Goal: Task Accomplishment & Management: Complete application form

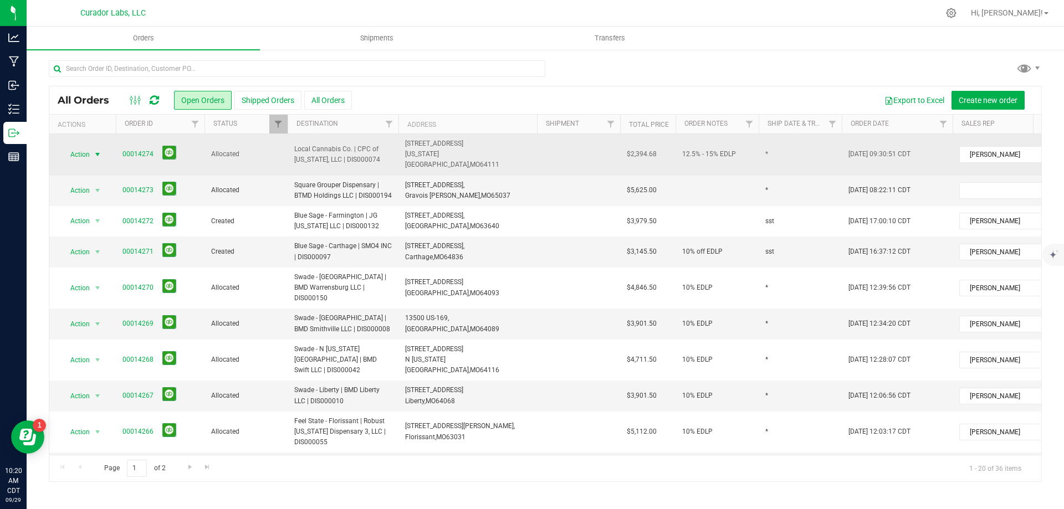
click at [79, 154] on span "Action" at bounding box center [75, 155] width 30 height 16
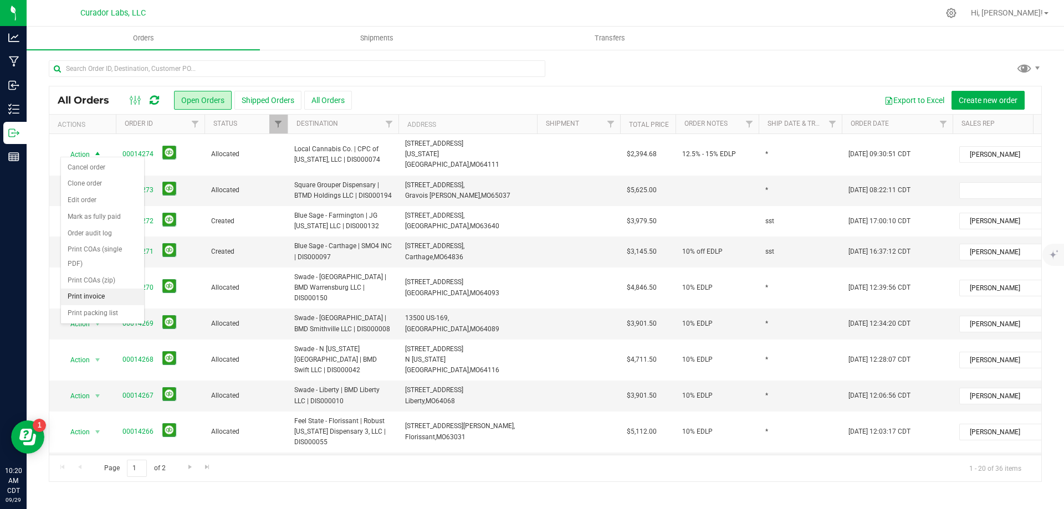
click at [81, 295] on li "Print invoice" at bounding box center [102, 297] width 83 height 17
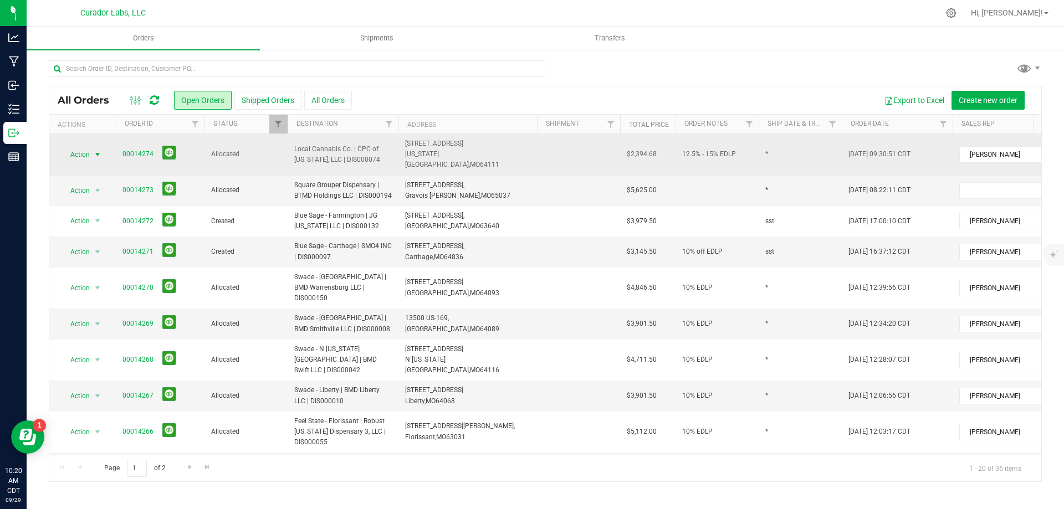
click at [91, 150] on span "select" at bounding box center [98, 155] width 14 height 16
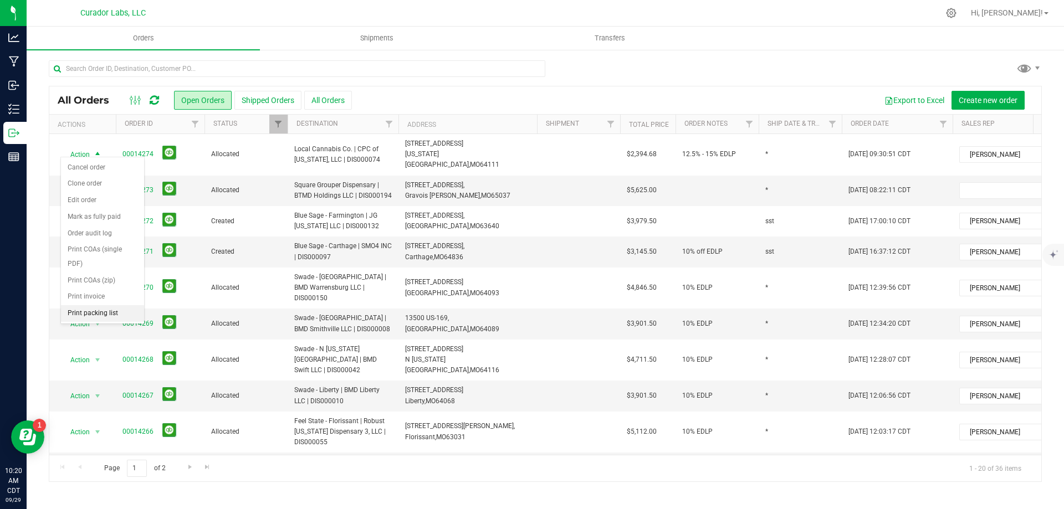
click at [98, 315] on li "Print packing list" at bounding box center [102, 313] width 83 height 17
click at [90, 183] on span "Action" at bounding box center [75, 191] width 30 height 16
click at [92, 327] on li "Print invoice" at bounding box center [102, 328] width 83 height 17
click at [78, 183] on span "Action" at bounding box center [75, 191] width 30 height 16
click at [120, 343] on li "Print packing list" at bounding box center [102, 344] width 83 height 17
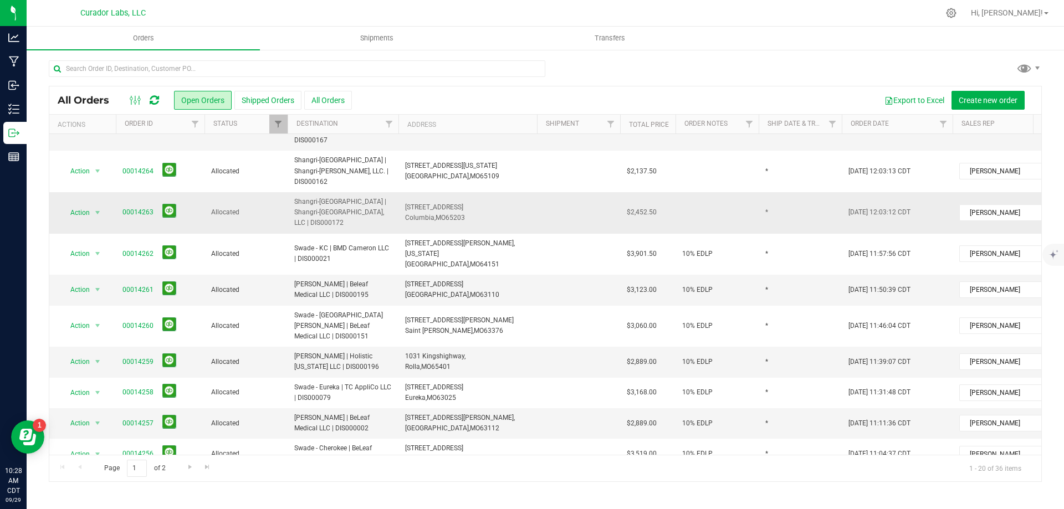
scroll to position [243, 0]
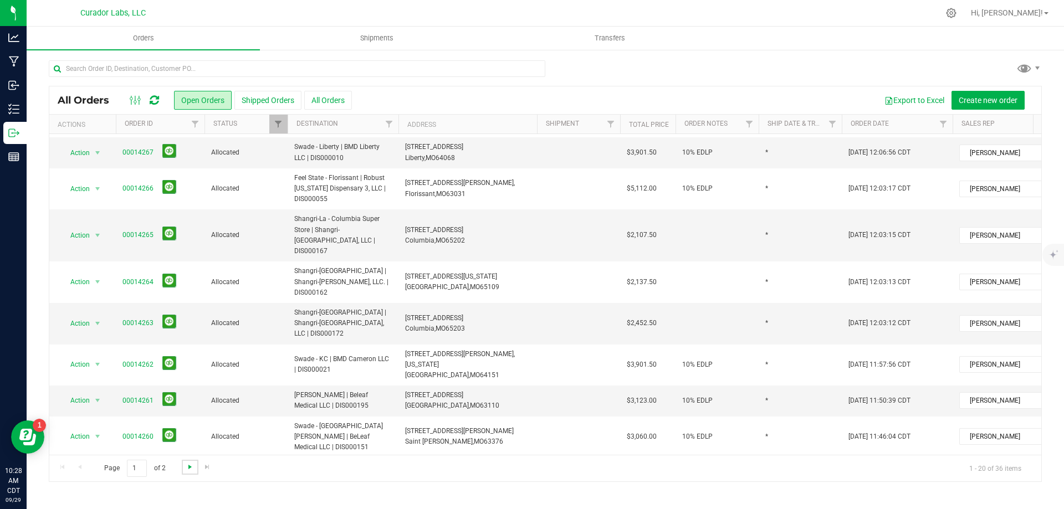
click at [190, 469] on span "Go to the next page" at bounding box center [190, 467] width 9 height 9
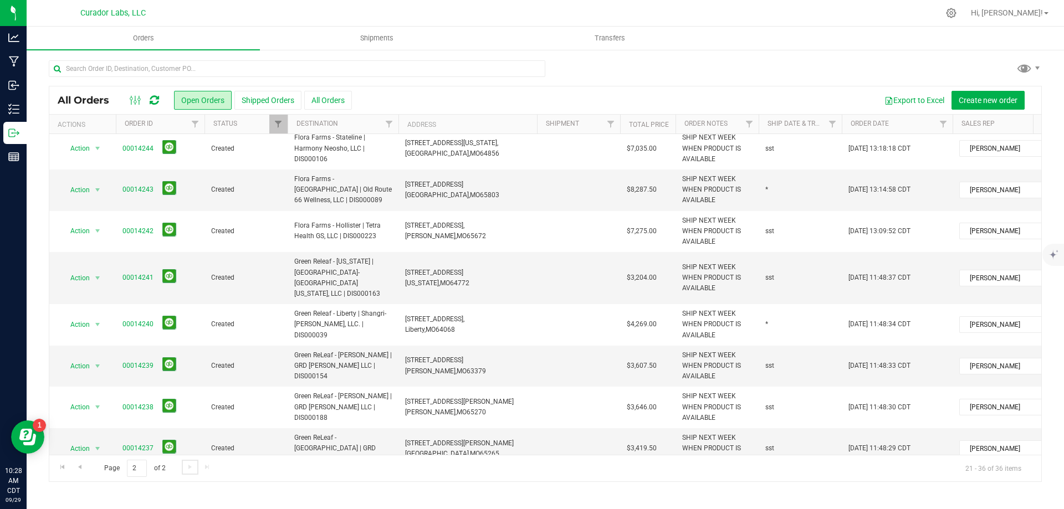
scroll to position [0, 0]
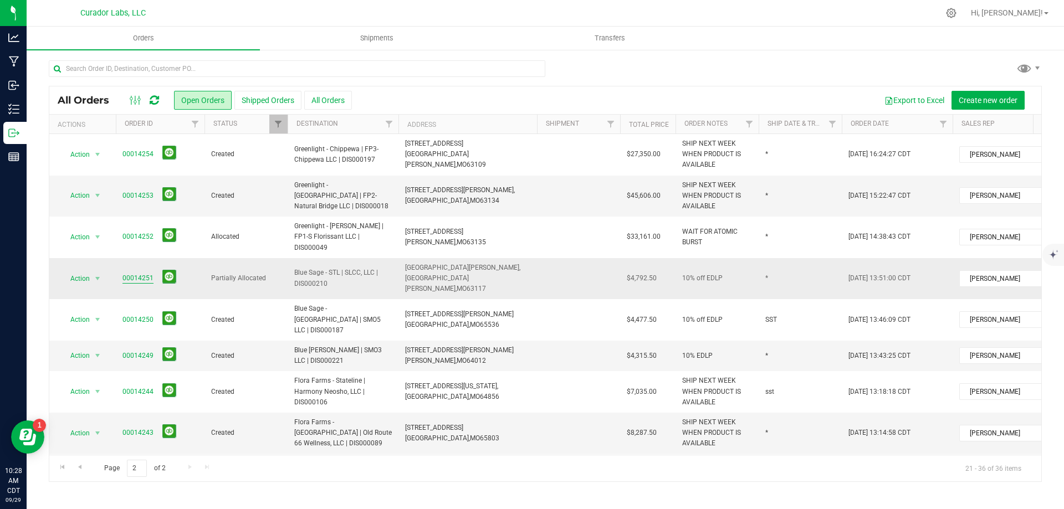
click at [128, 273] on link "00014251" at bounding box center [137, 278] width 31 height 11
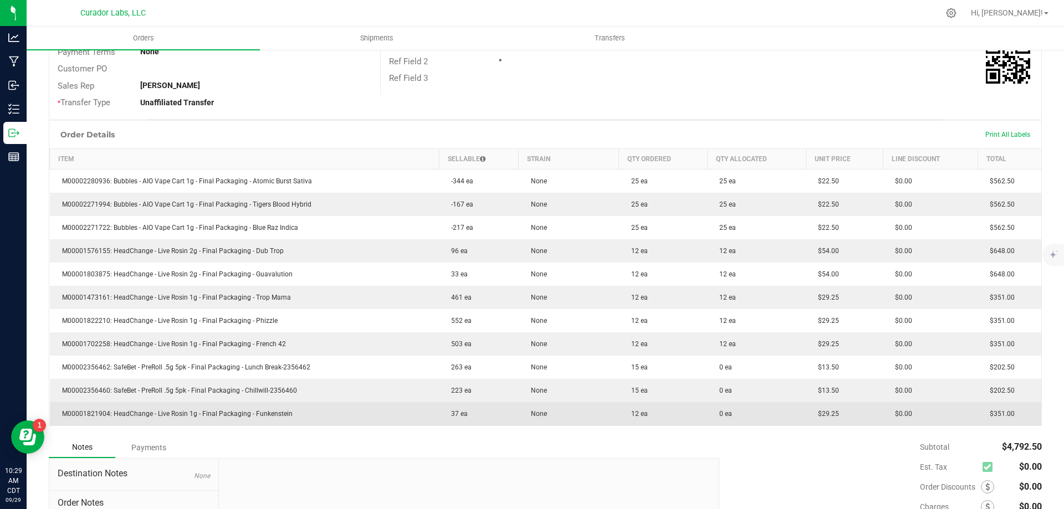
scroll to position [188, 0]
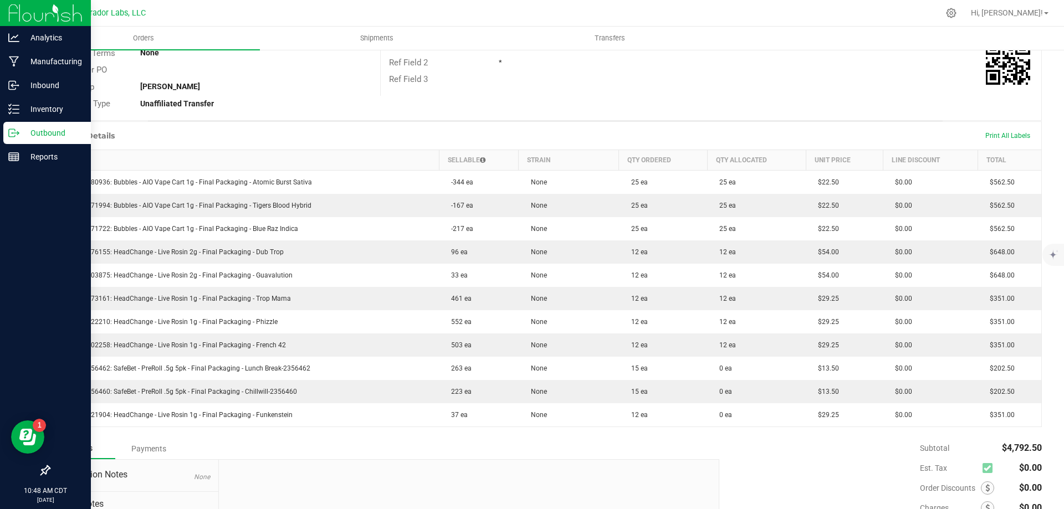
click at [36, 135] on p "Outbound" at bounding box center [52, 132] width 67 height 13
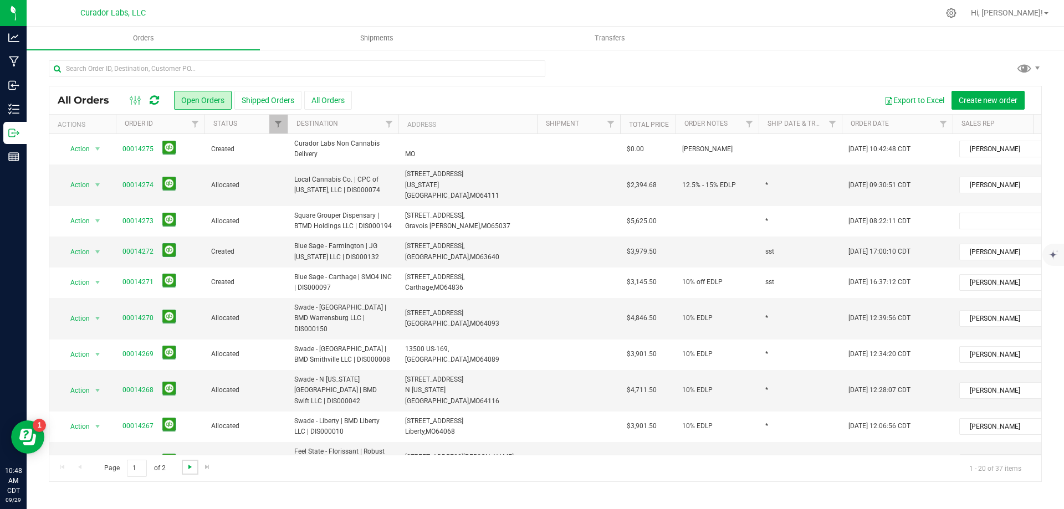
click at [190, 467] on span "Go to the next page" at bounding box center [190, 467] width 9 height 9
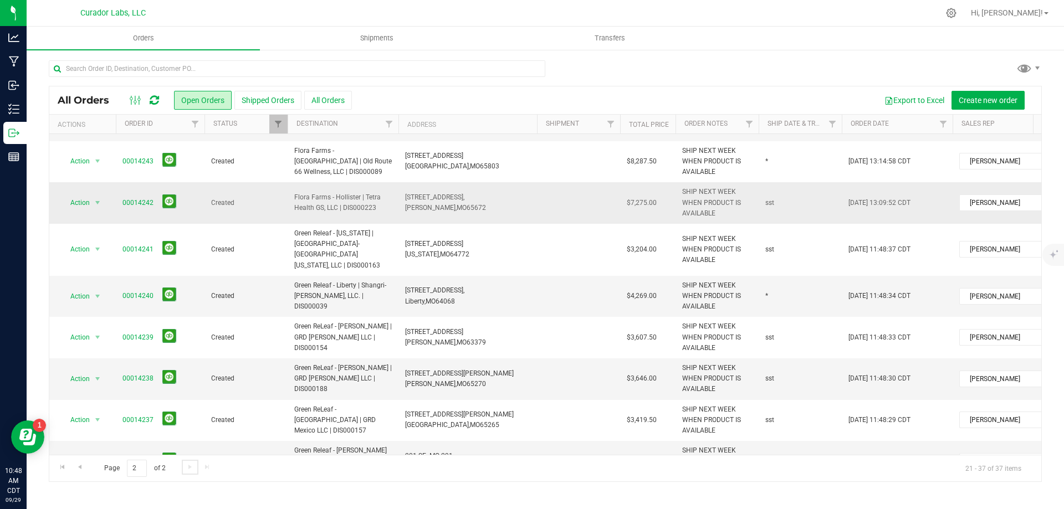
scroll to position [348, 0]
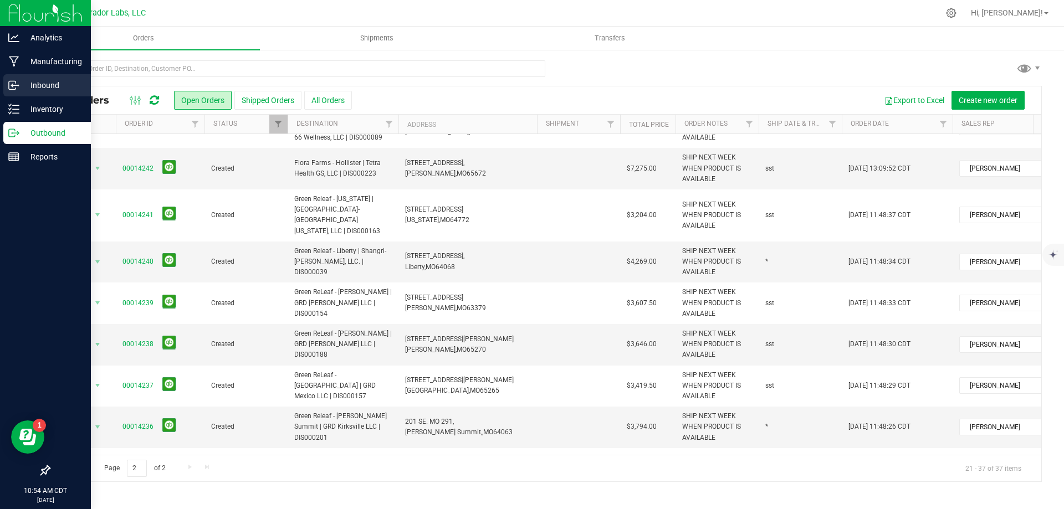
click at [52, 88] on p "Inbound" at bounding box center [52, 85] width 67 height 13
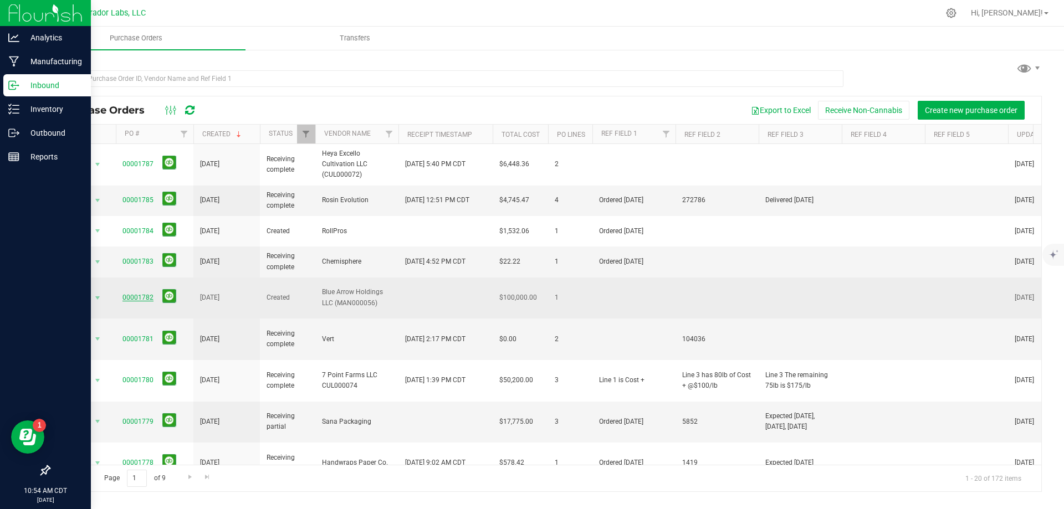
click at [131, 294] on link "00001782" at bounding box center [137, 298] width 31 height 8
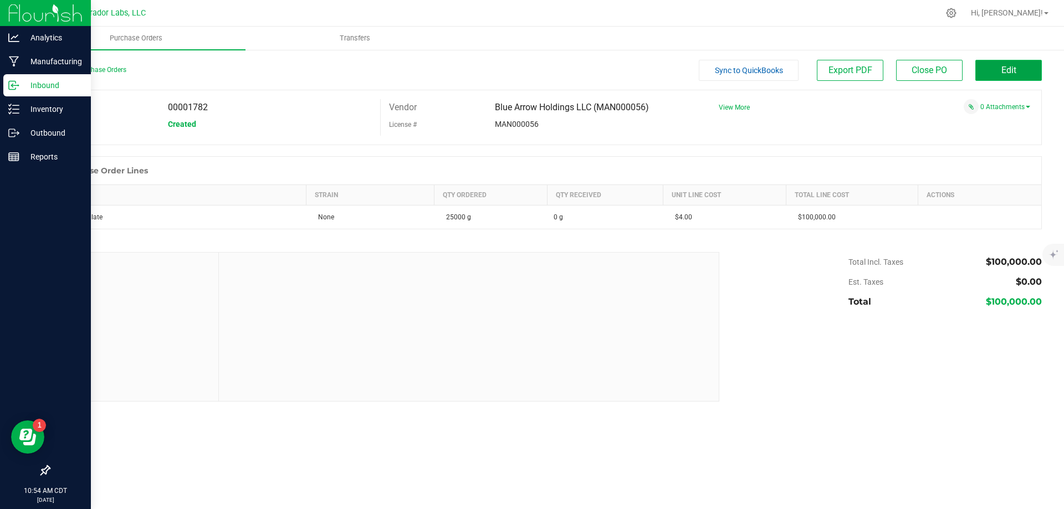
click at [1004, 78] on button "Edit" at bounding box center [1008, 70] width 67 height 21
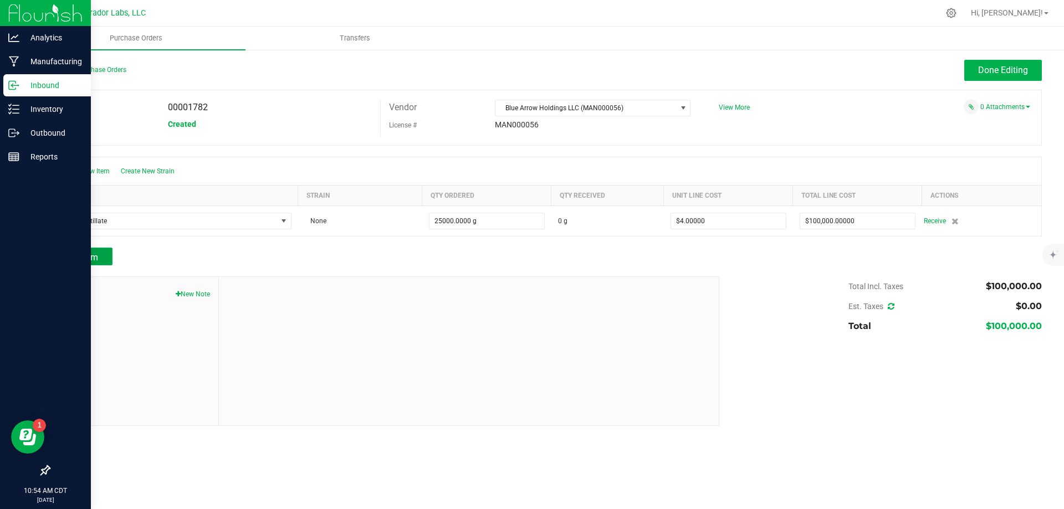
click at [87, 255] on span "Add Item" at bounding box center [80, 257] width 35 height 11
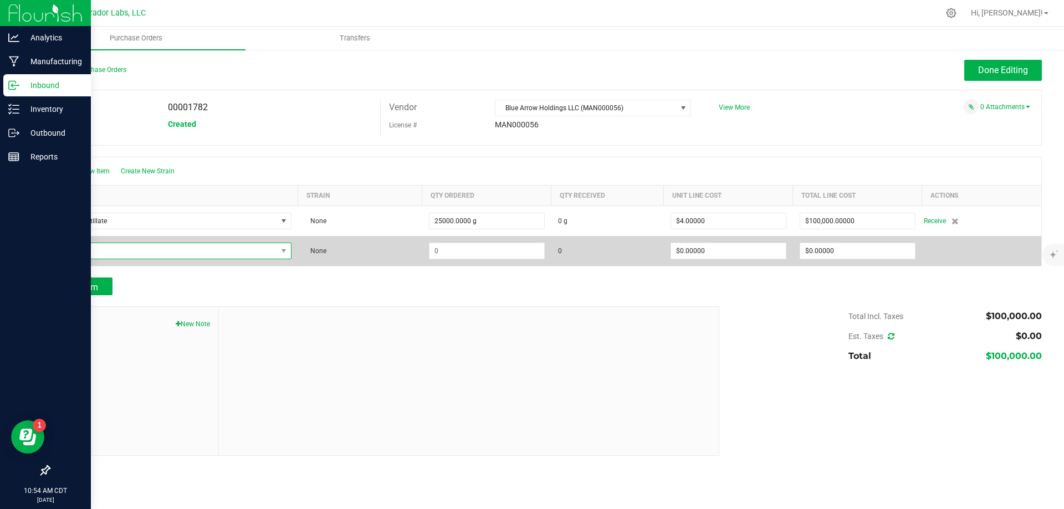
click at [95, 249] on span "NO DATA FOUND" at bounding box center [167, 251] width 220 height 16
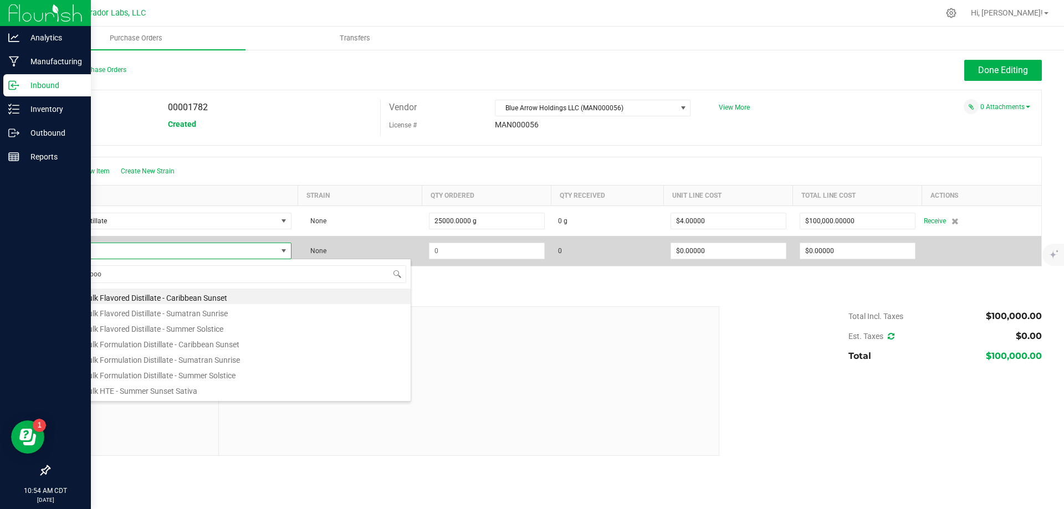
type input "super boof"
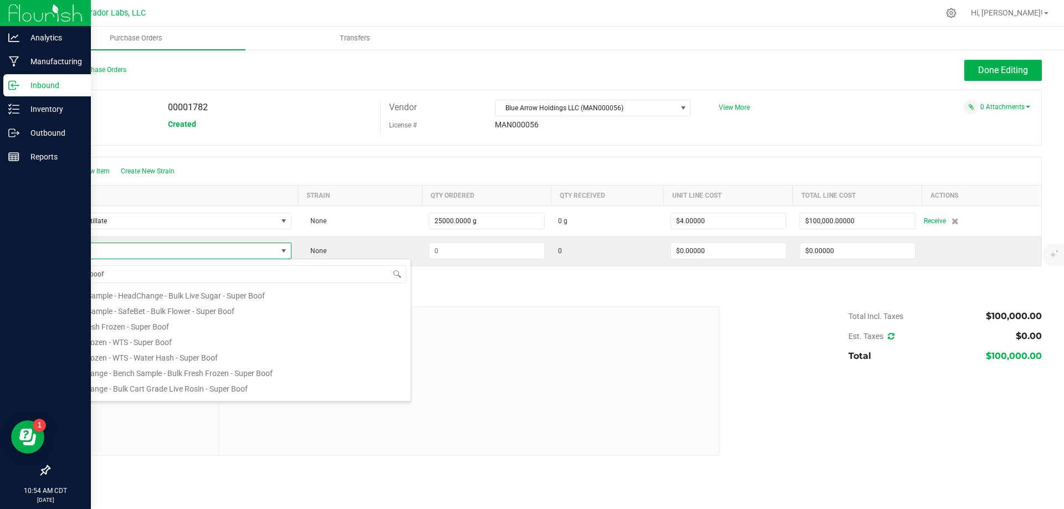
scroll to position [73, 0]
click at [143, 335] on li "Bulk Fresh Frozen - Super Boof" at bounding box center [234, 332] width 354 height 16
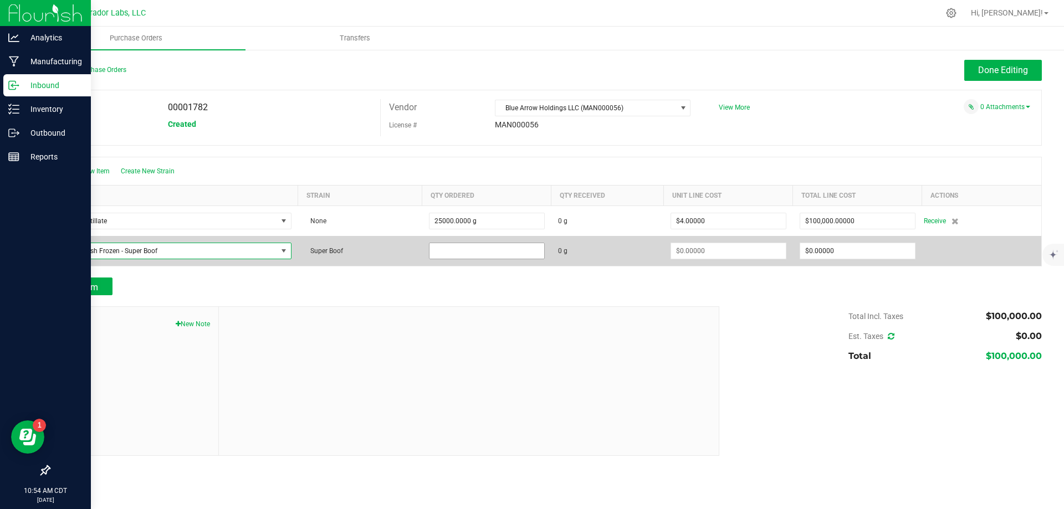
click at [473, 250] on input at bounding box center [487, 251] width 115 height 16
type input "34050.0000 g"
click at [624, 242] on td "0 g" at bounding box center [607, 251] width 113 height 30
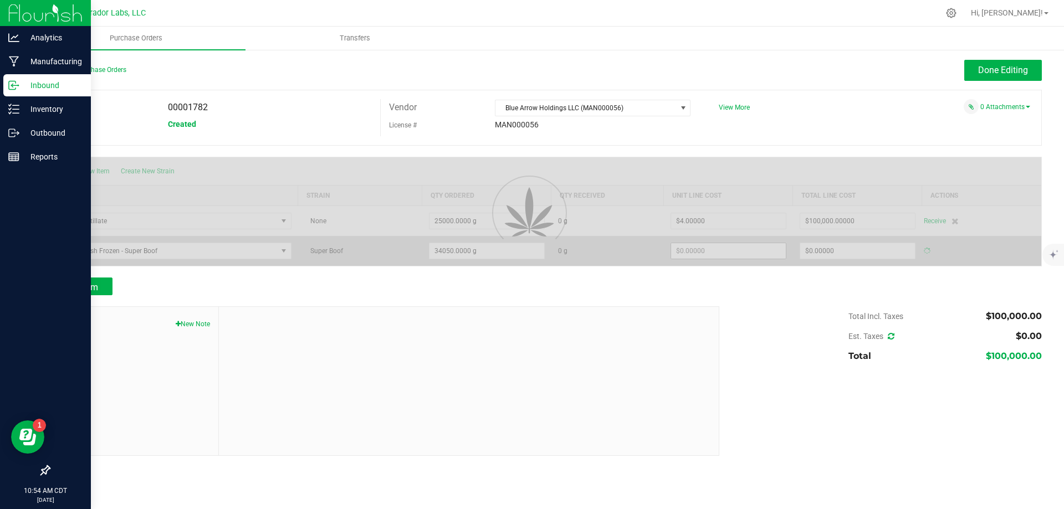
type input "$0.00000"
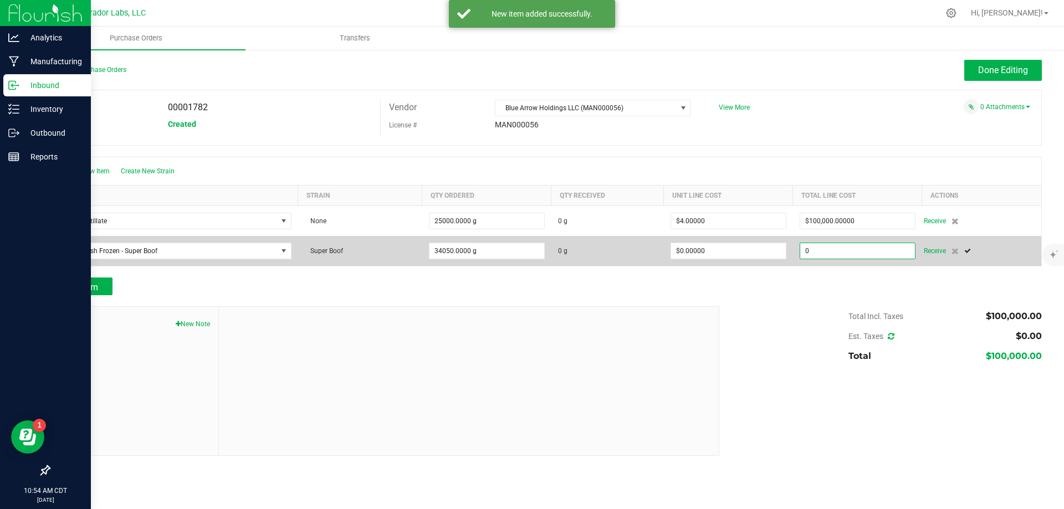
click at [845, 248] on input "0" at bounding box center [857, 251] width 115 height 16
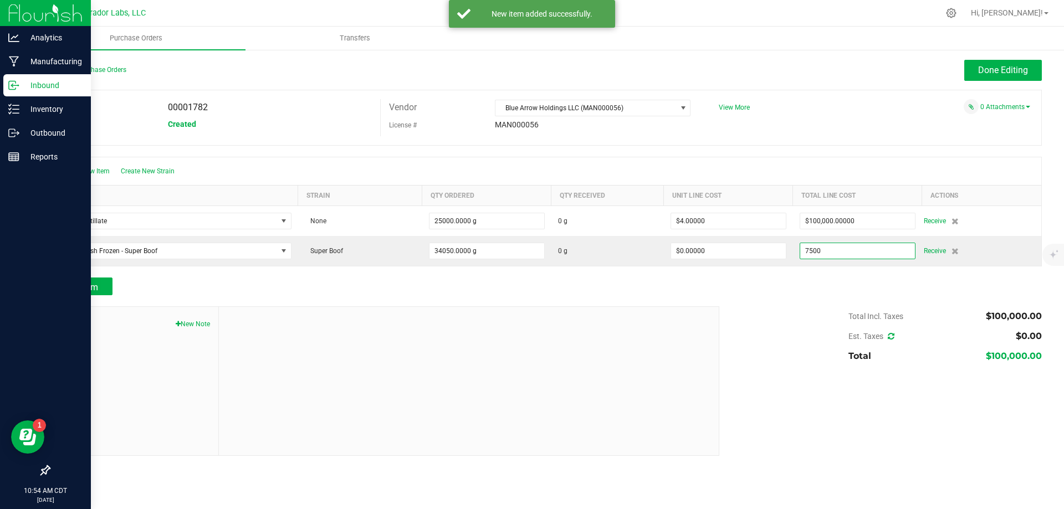
type input "$7,500.00000"
click at [782, 284] on div "Add Item" at bounding box center [545, 287] width 993 height 18
type input "34050"
type input "$0.22026"
click at [88, 286] on span "Add Item" at bounding box center [80, 287] width 35 height 11
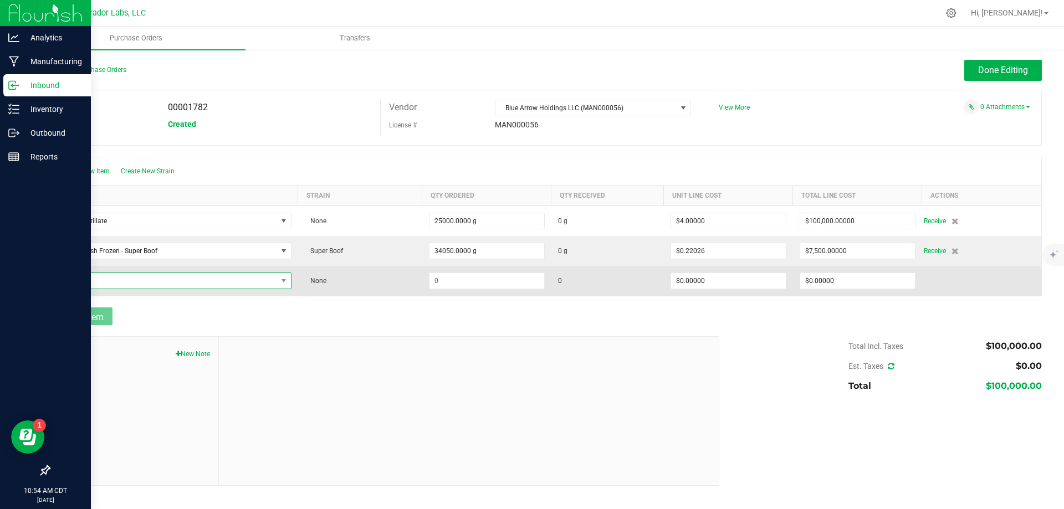
click at [108, 281] on span "NO DATA FOUND" at bounding box center [167, 281] width 220 height 16
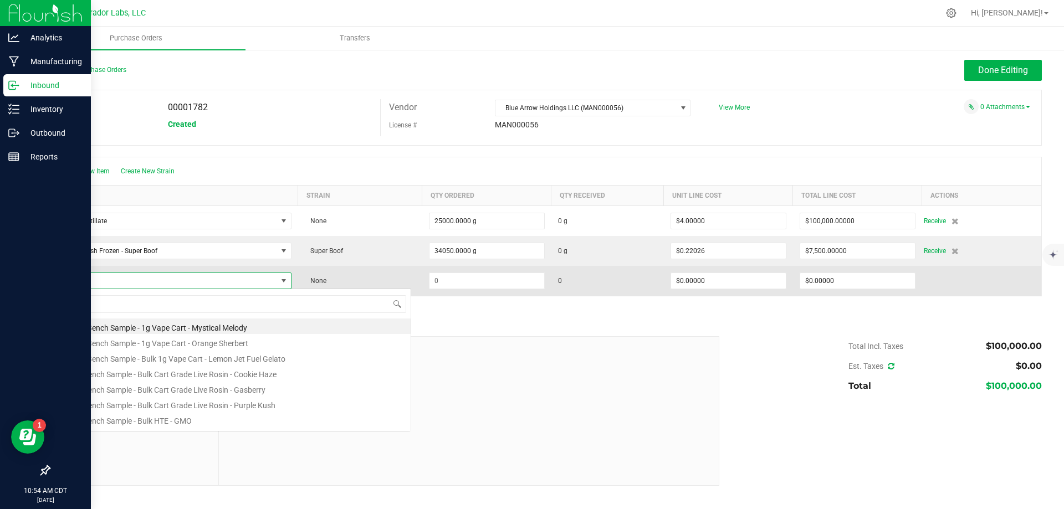
scroll to position [17, 235]
type input "Zlushie"
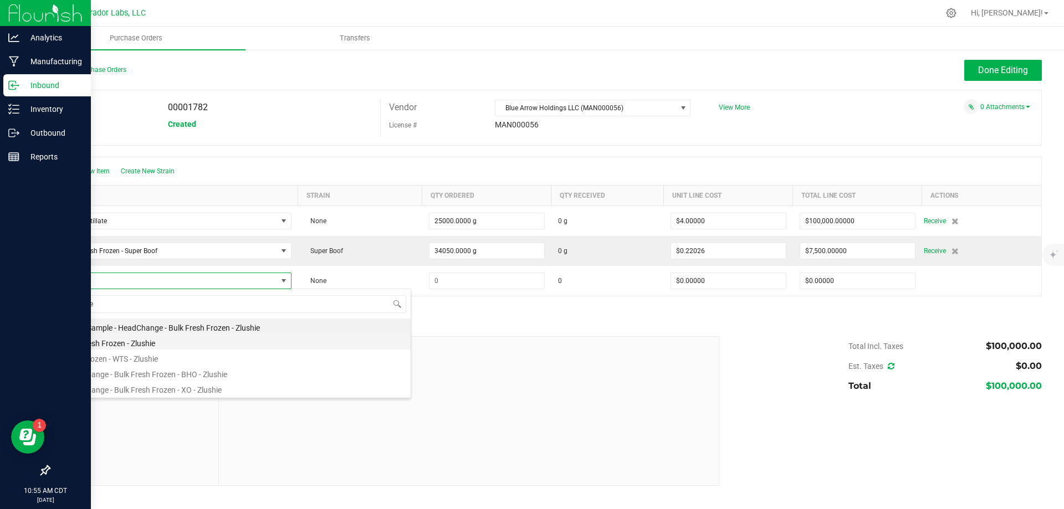
click at [128, 343] on li "Bulk Fresh Frozen - Zlushie" at bounding box center [234, 342] width 354 height 16
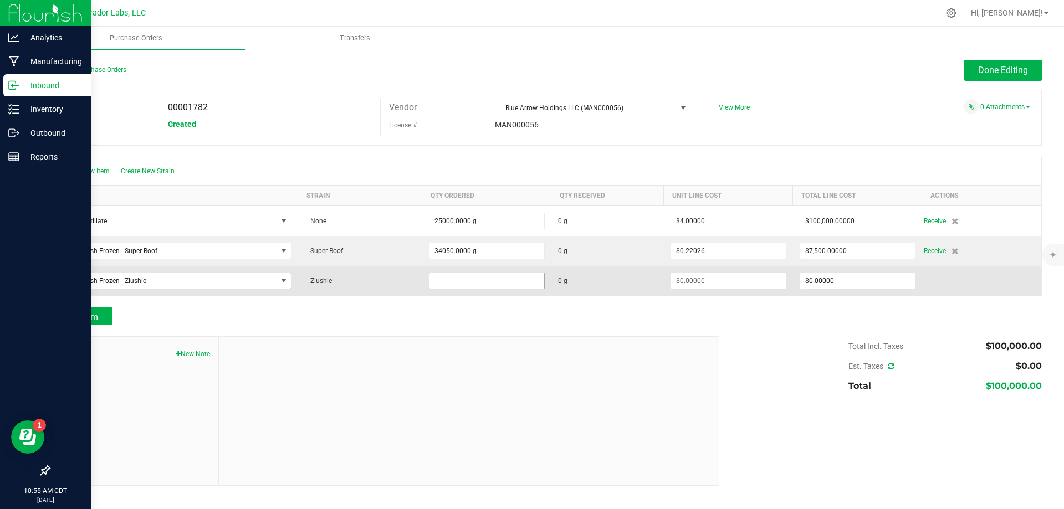
click at [488, 278] on input at bounding box center [487, 281] width 115 height 16
type input "34050.0000 g"
type input "0"
click at [859, 283] on input "0" at bounding box center [857, 281] width 115 height 16
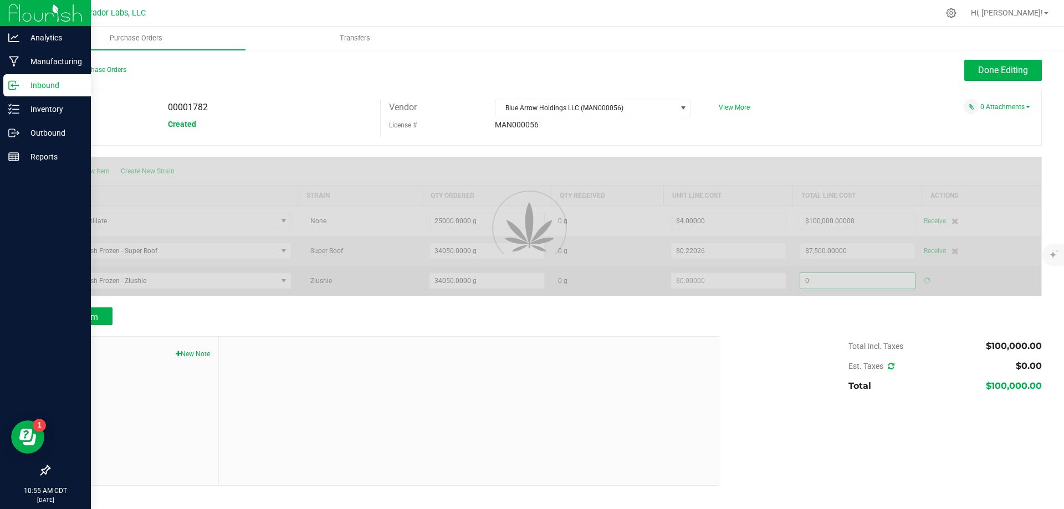
type input "$0.00000"
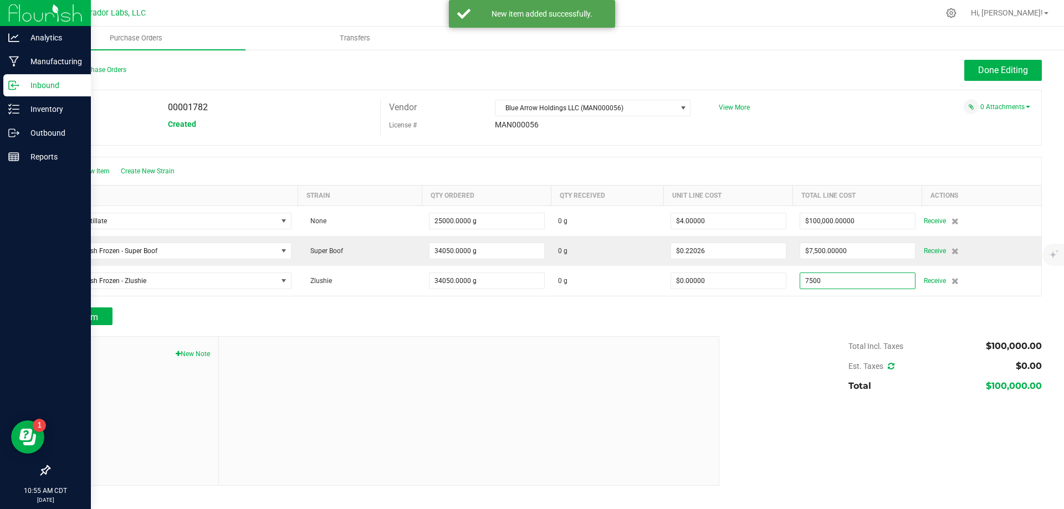
type input "$7,500.00000"
click at [819, 329] on div at bounding box center [545, 330] width 993 height 11
type input "34050"
type input "$0.22026"
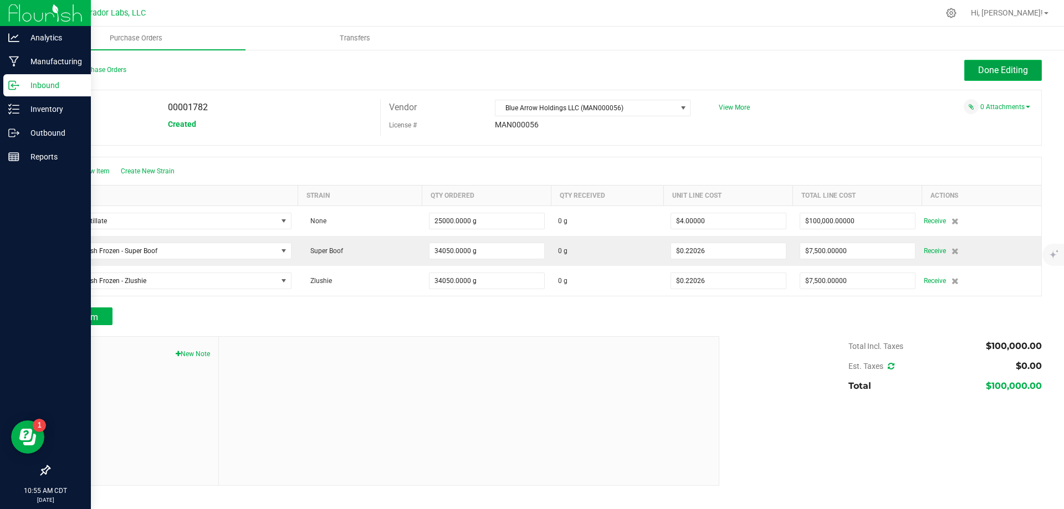
click at [1007, 63] on button "Done Editing" at bounding box center [1003, 70] width 78 height 21
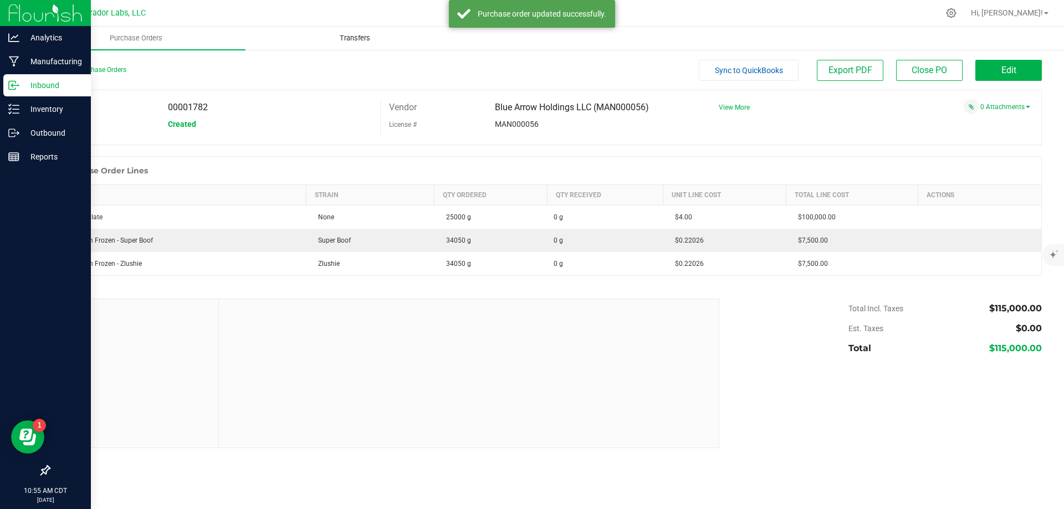
click at [348, 37] on span "Transfers" at bounding box center [355, 38] width 60 height 10
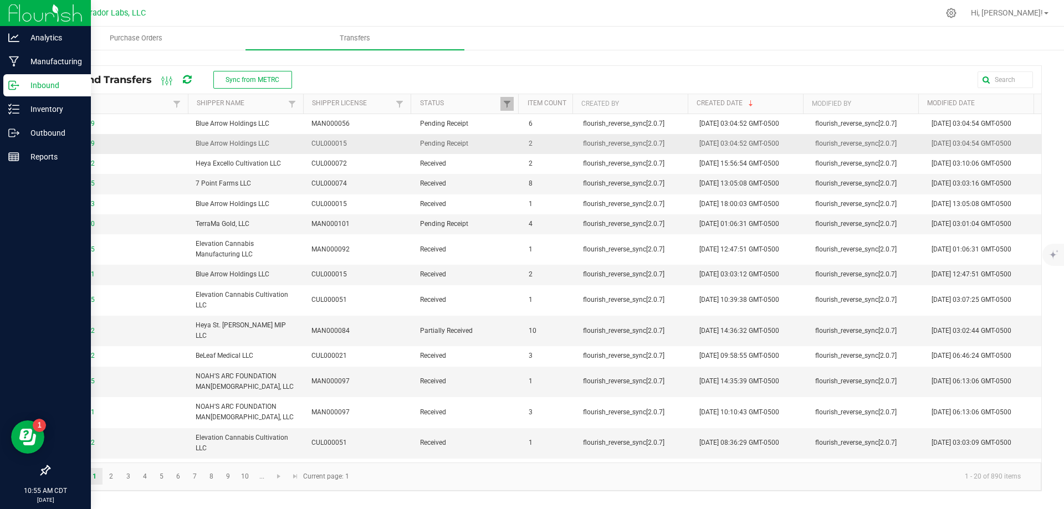
click at [73, 149] on span "0001805289" at bounding box center [119, 144] width 126 height 11
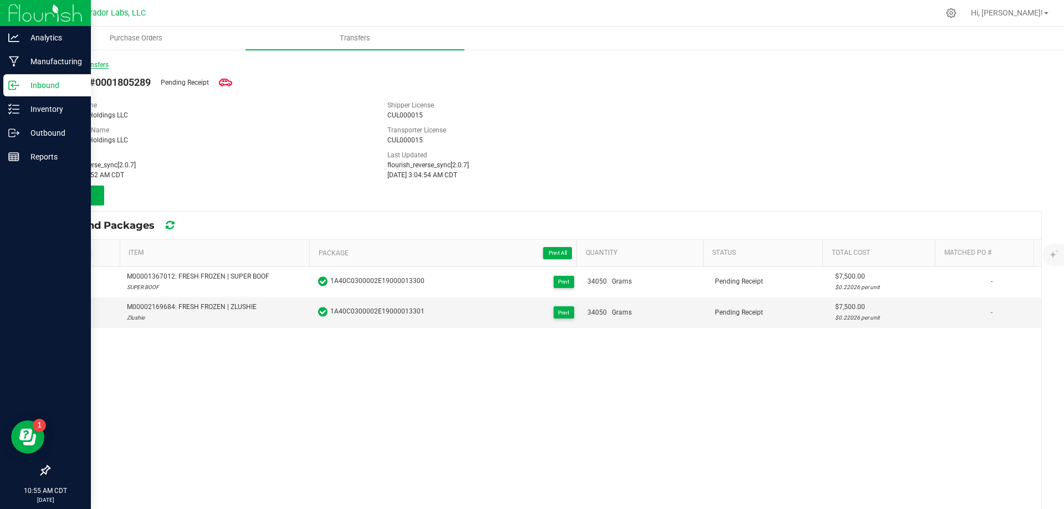
click at [88, 65] on link "< Inbound Transfers" at bounding box center [79, 65] width 60 height 8
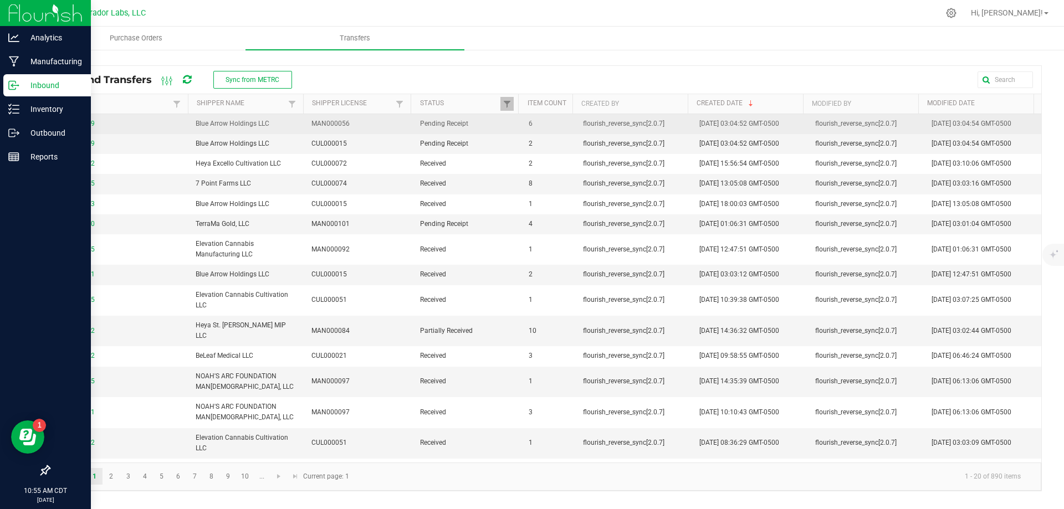
click at [87, 129] on span "0001804929" at bounding box center [119, 124] width 126 height 11
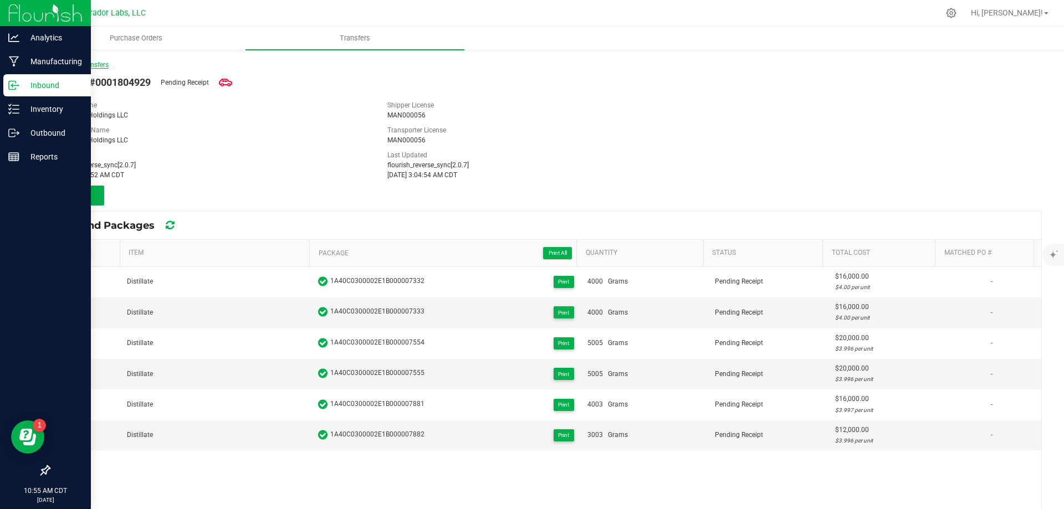
click at [80, 65] on link "< Inbound Transfers" at bounding box center [79, 65] width 60 height 8
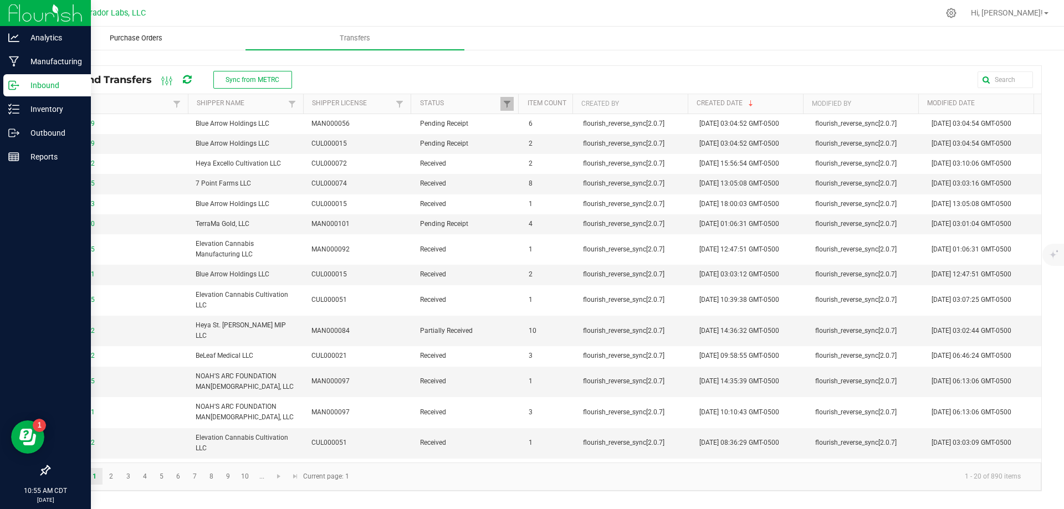
click at [156, 43] on span "Purchase Orders" at bounding box center [136, 38] width 83 height 10
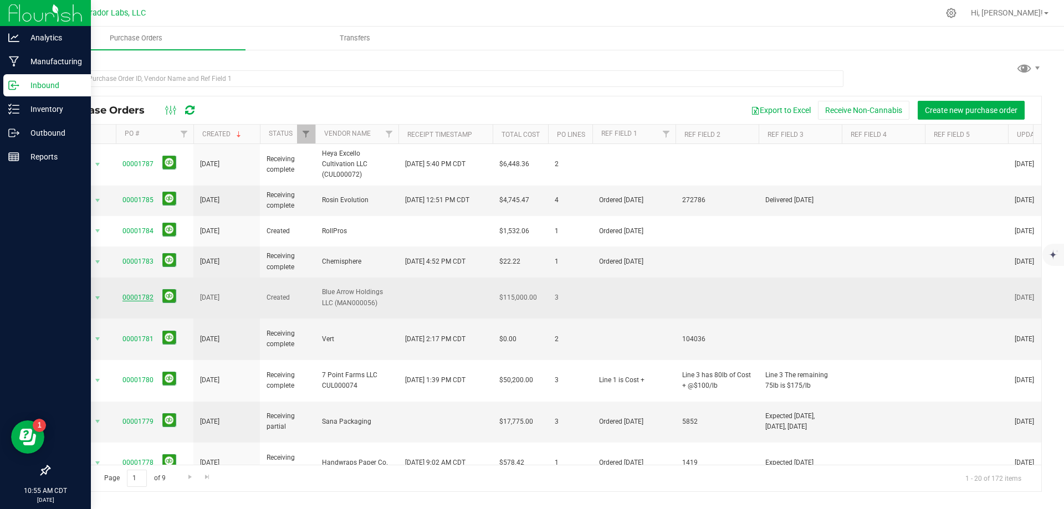
click at [134, 294] on link "00001782" at bounding box center [137, 298] width 31 height 8
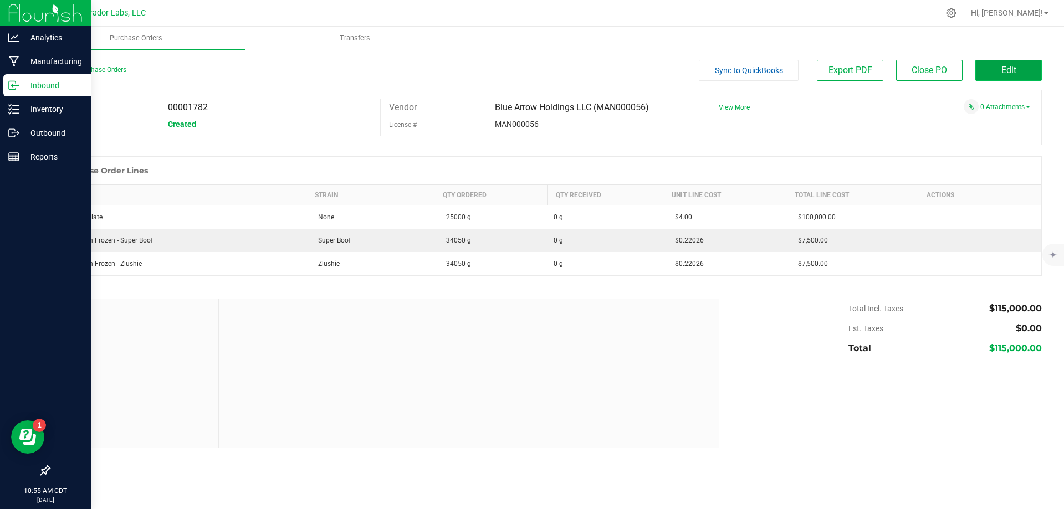
click at [1008, 65] on span "Edit" at bounding box center [1009, 70] width 15 height 11
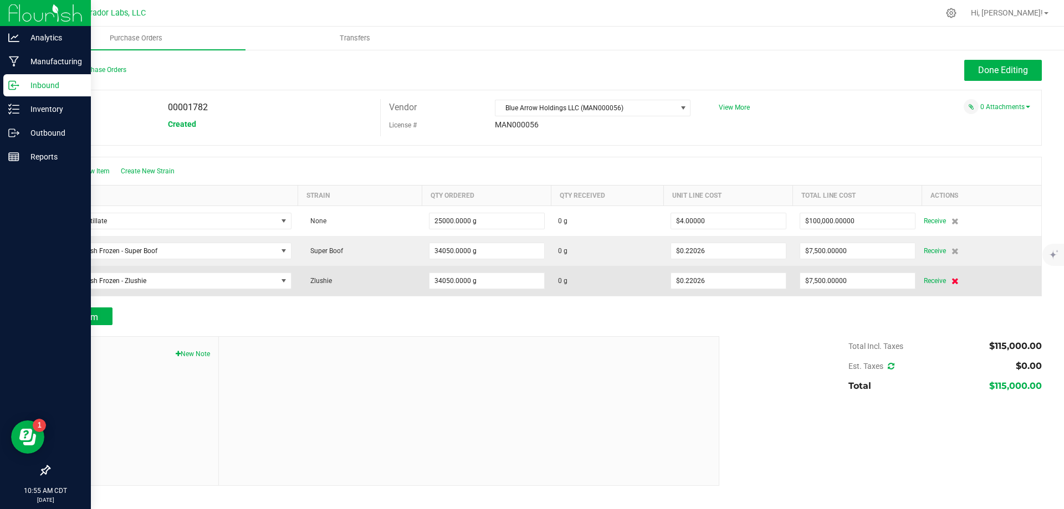
click at [954, 280] on icon at bounding box center [955, 281] width 7 height 7
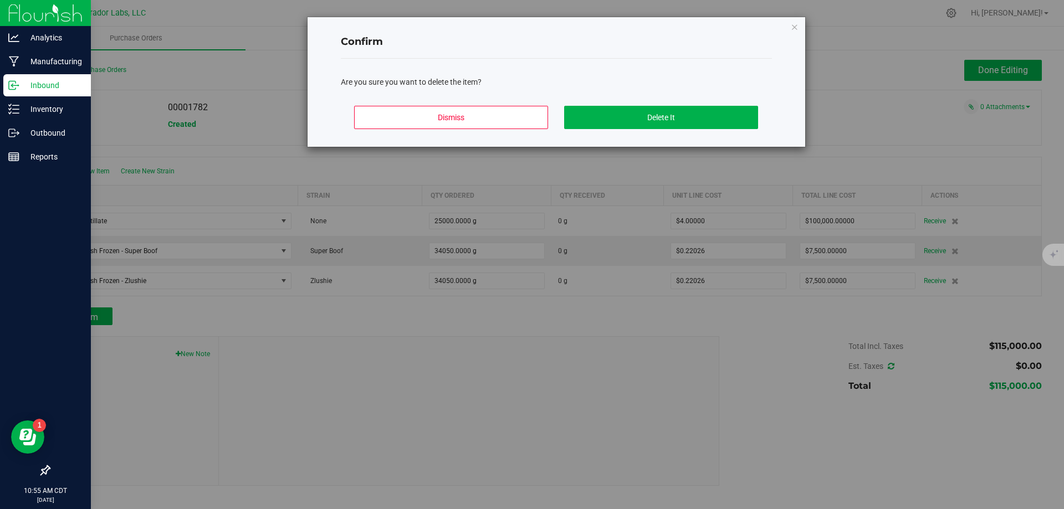
click at [649, 102] on div "Dismiss Delete It" at bounding box center [556, 122] width 431 height 50
click at [655, 119] on button "Delete It" at bounding box center [661, 117] width 194 height 23
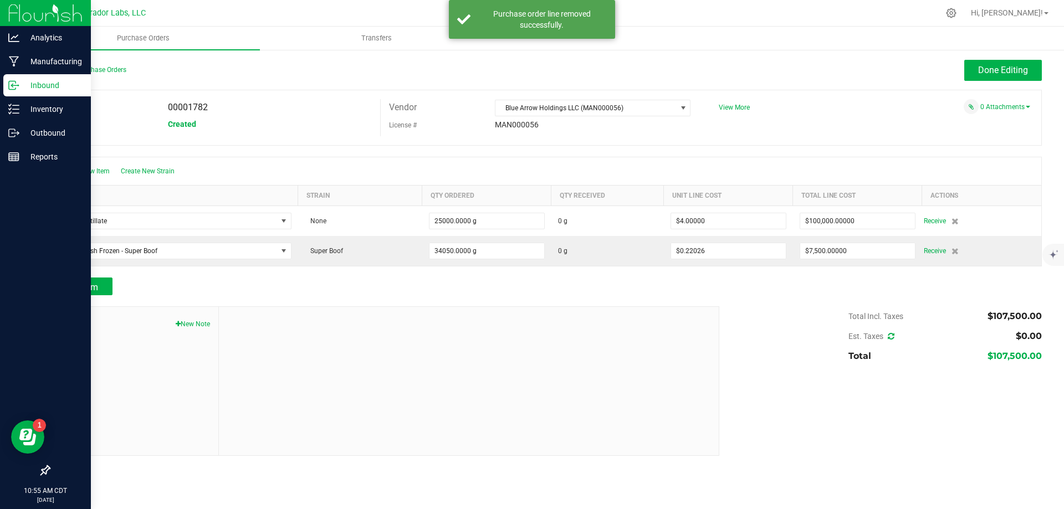
click at [952, 252] on icon at bounding box center [955, 251] width 7 height 7
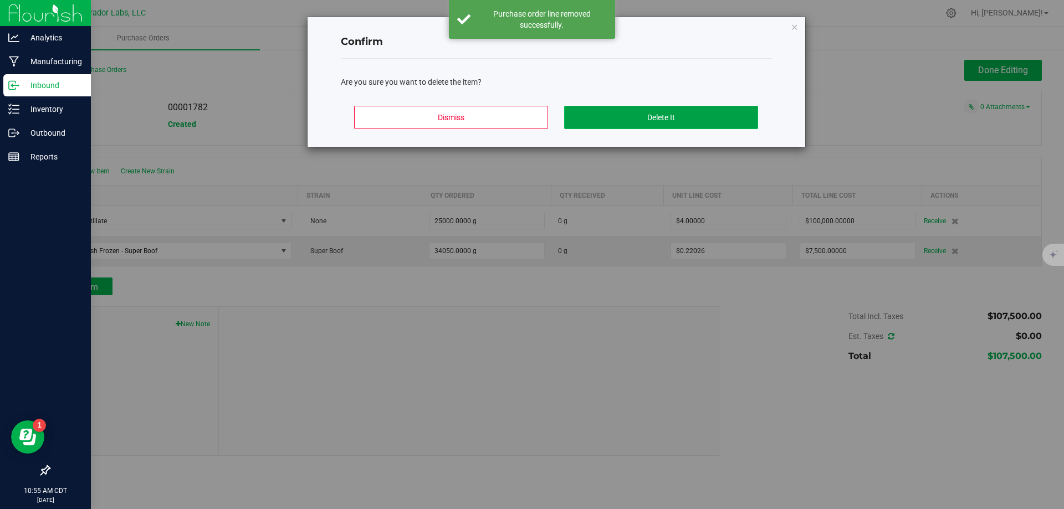
click at [696, 113] on button "Delete It" at bounding box center [661, 117] width 194 height 23
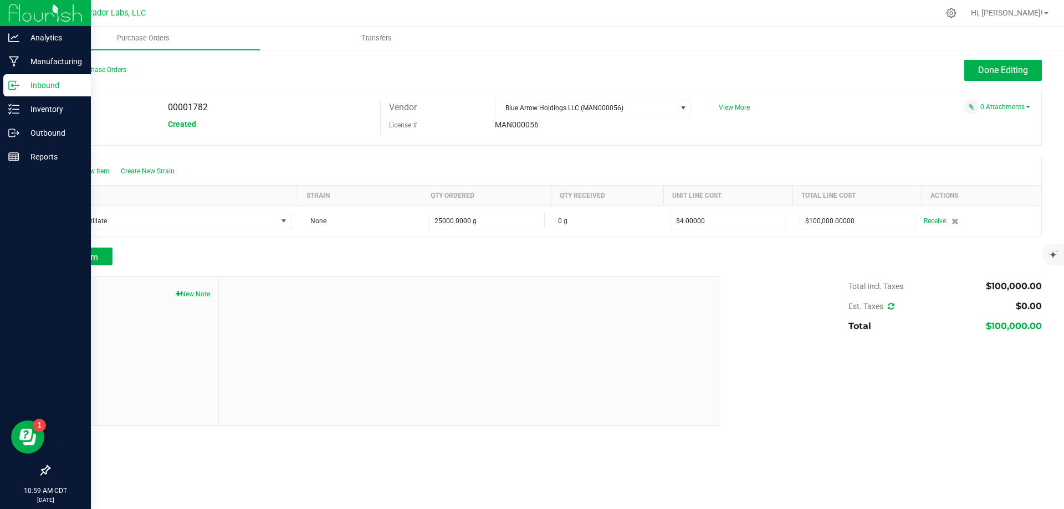
click at [211, 253] on div "Add Item" at bounding box center [380, 257] width 662 height 18
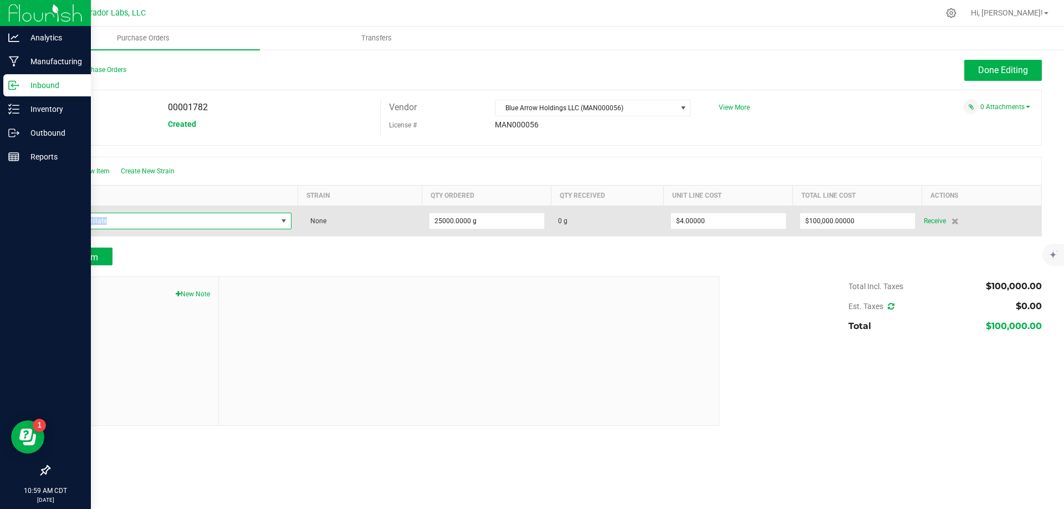
drag, startPoint x: 150, startPoint y: 222, endPoint x: 59, endPoint y: 223, distance: 91.5
click at [59, 223] on span "Bulk Distillate" at bounding box center [167, 221] width 220 height 16
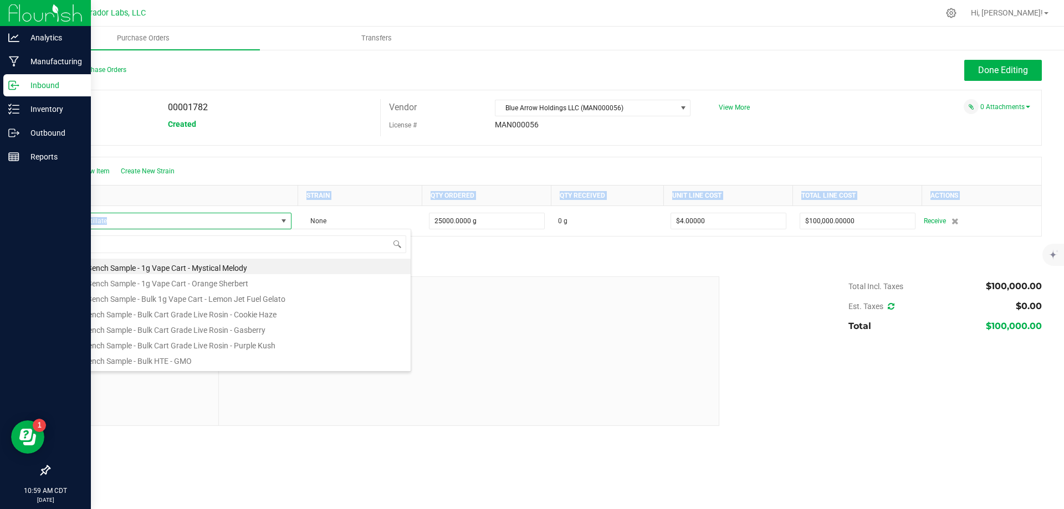
drag, startPoint x: 137, startPoint y: 220, endPoint x: 45, endPoint y: 229, distance: 92.5
click at [45, 229] on div "Back to Purchase Orders Done Editing PO 00001782 Status Created Vendor Blue Arr…" at bounding box center [546, 243] width 1038 height 389
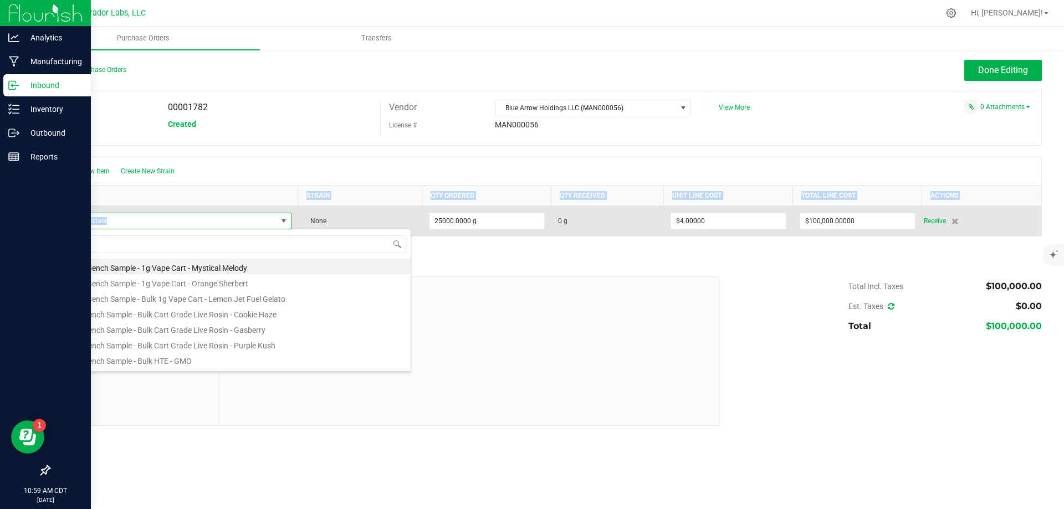
click at [134, 217] on span "Bulk Distillate" at bounding box center [167, 221] width 220 height 16
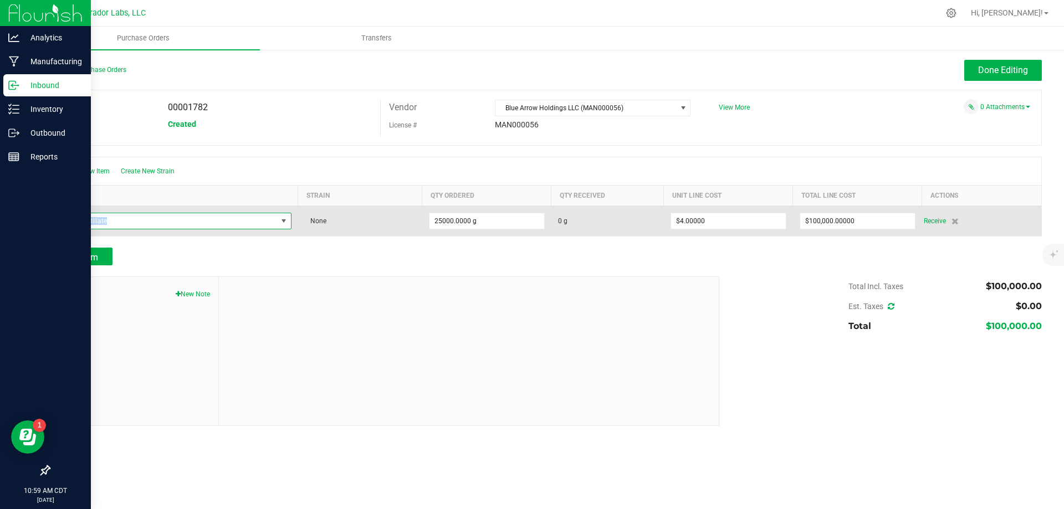
drag, startPoint x: 131, startPoint y: 221, endPoint x: 68, endPoint y: 222, distance: 62.6
click at [68, 222] on span "Bulk Distillate" at bounding box center [167, 221] width 220 height 16
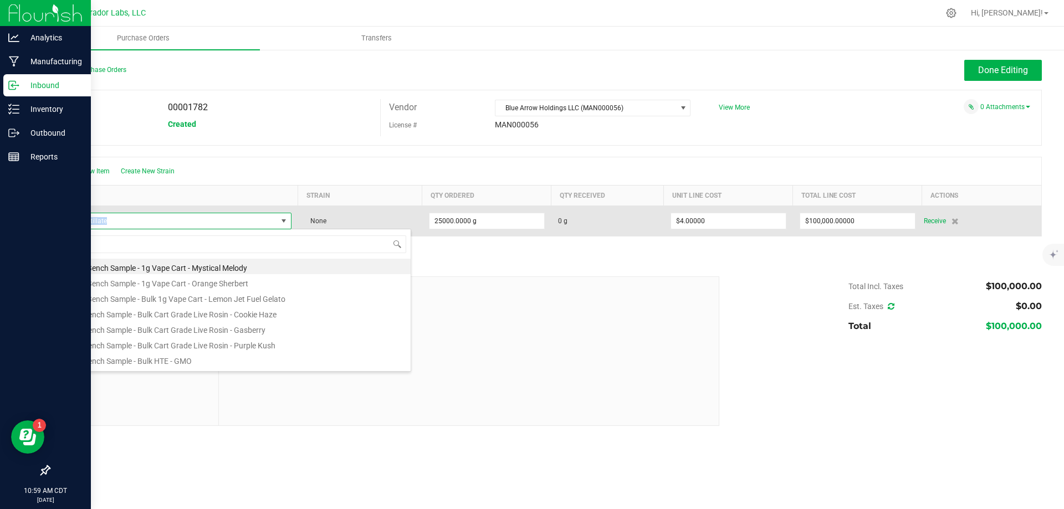
drag, startPoint x: 108, startPoint y: 222, endPoint x: 66, endPoint y: 224, distance: 41.6
click at [66, 224] on span "Bulk Distillate" at bounding box center [167, 221] width 220 height 16
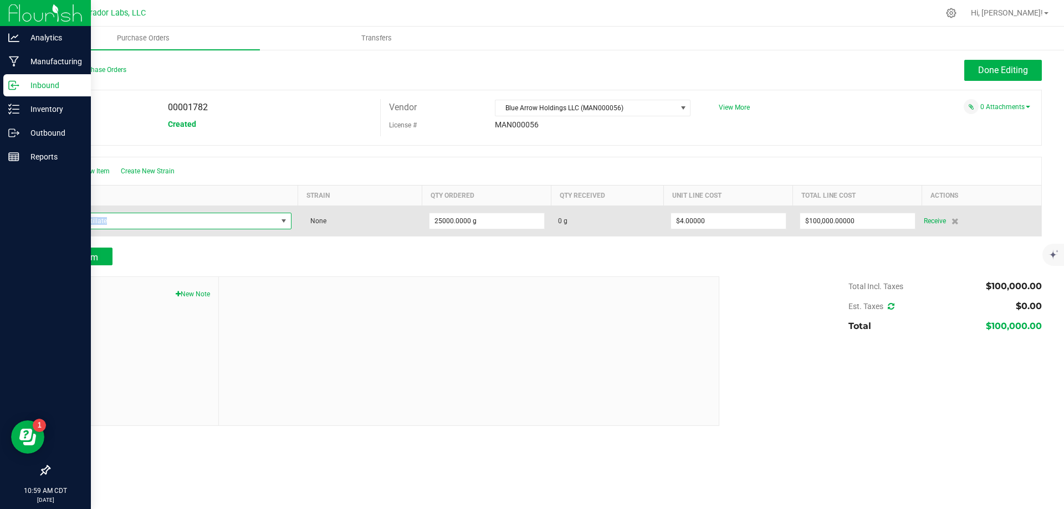
copy span "Bulk Distillate"
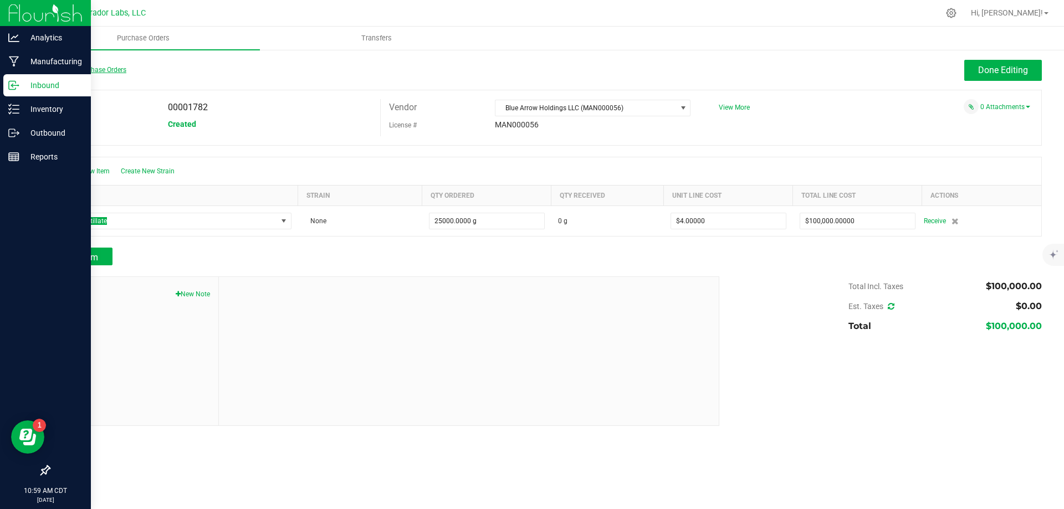
click at [96, 69] on link "Back to Purchase Orders" at bounding box center [88, 70] width 78 height 8
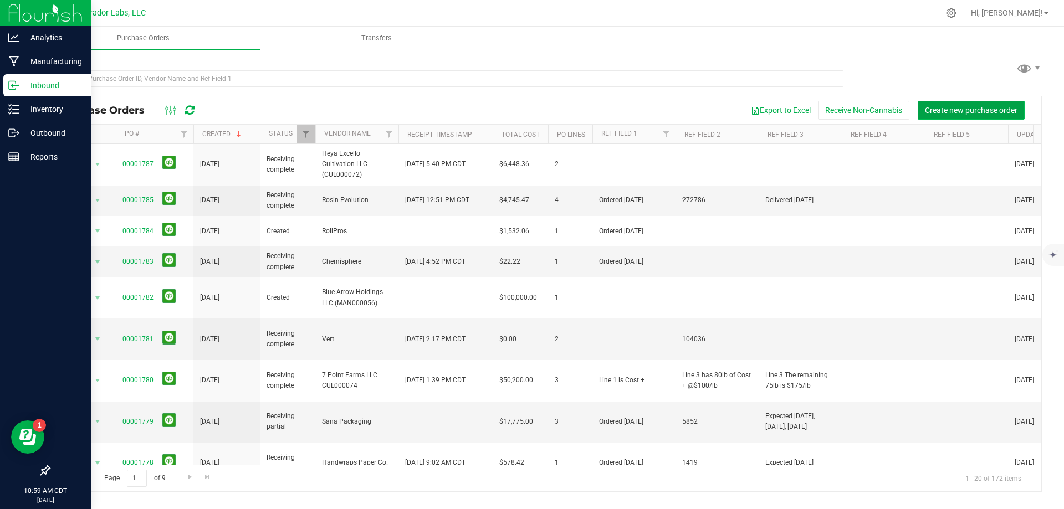
click at [961, 107] on span "Create new purchase order" at bounding box center [971, 110] width 93 height 9
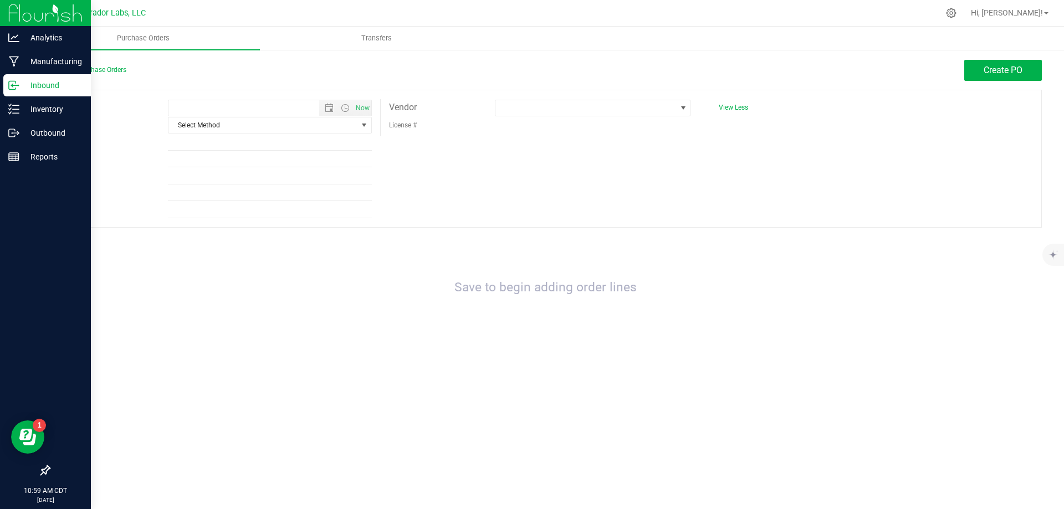
type input "[DATE] 10:59 AM"
click at [295, 126] on span "Select Method" at bounding box center [262, 126] width 189 height 16
click at [246, 208] on li "Local Delivery" at bounding box center [269, 209] width 203 height 17
click at [531, 109] on span at bounding box center [586, 108] width 181 height 16
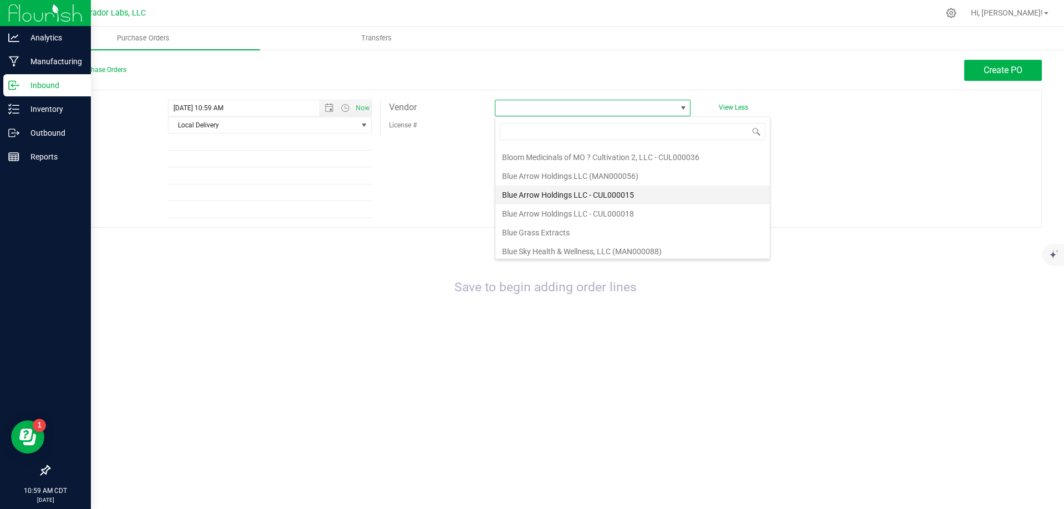
scroll to position [831, 0]
click at [540, 195] on li "Blue Arrow Holdings LLC - CUL000015" at bounding box center [633, 190] width 274 height 19
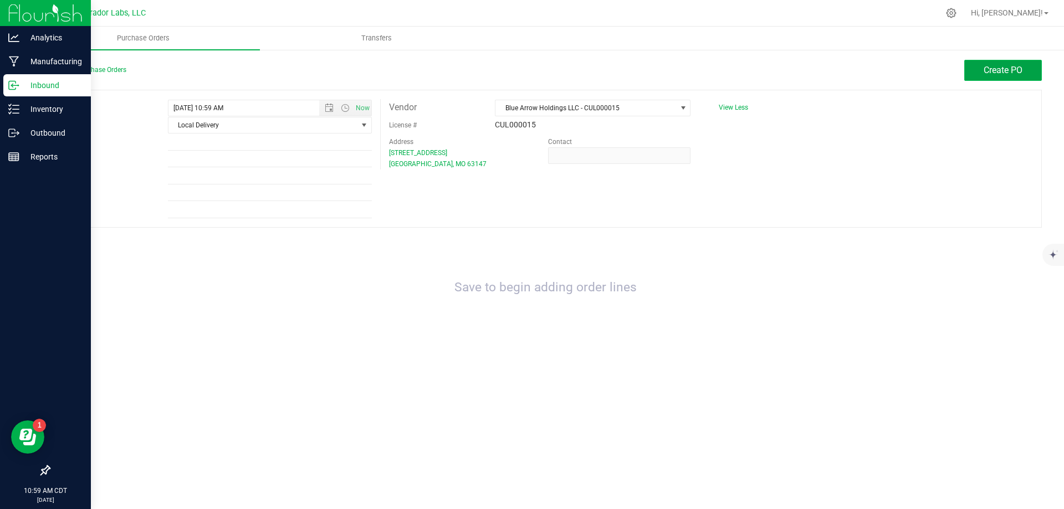
click at [985, 68] on span "Create PO" at bounding box center [1003, 70] width 39 height 11
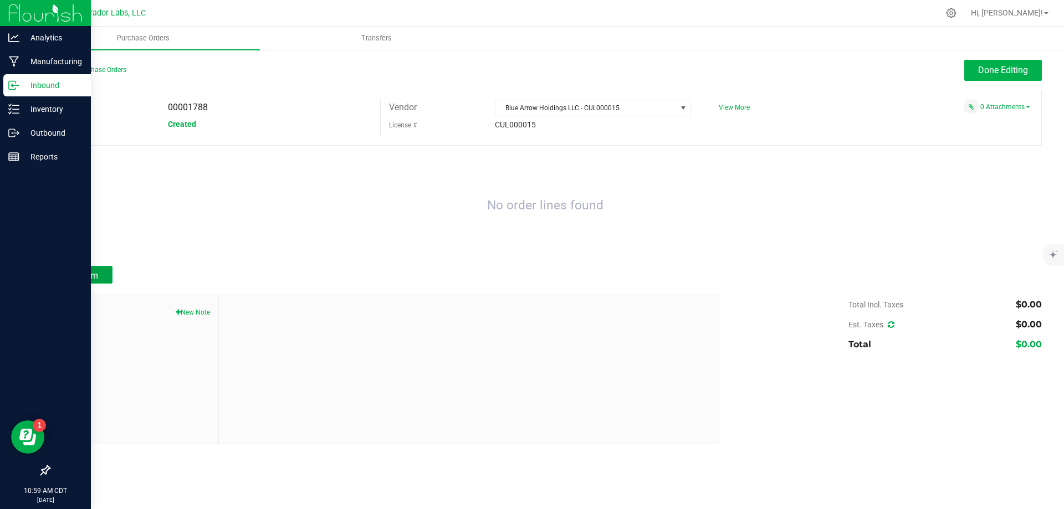
click at [88, 267] on button "Add Item" at bounding box center [81, 275] width 64 height 18
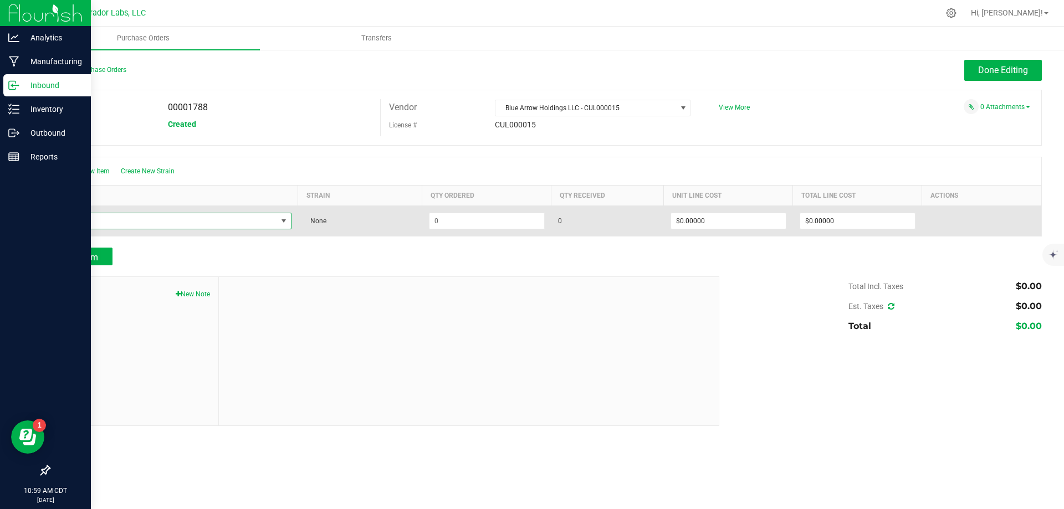
click at [129, 222] on span "NO DATA FOUND" at bounding box center [167, 221] width 220 height 16
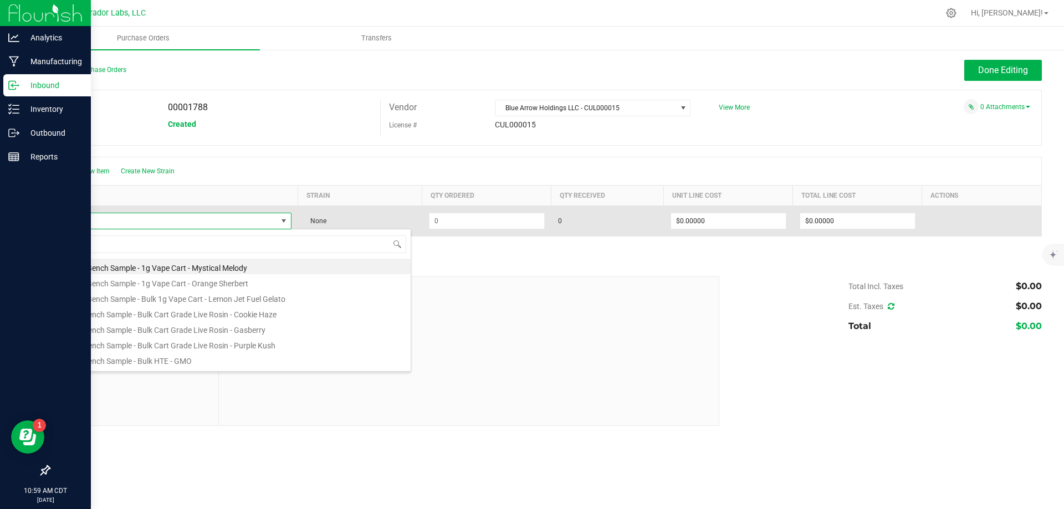
scroll to position [17, 235]
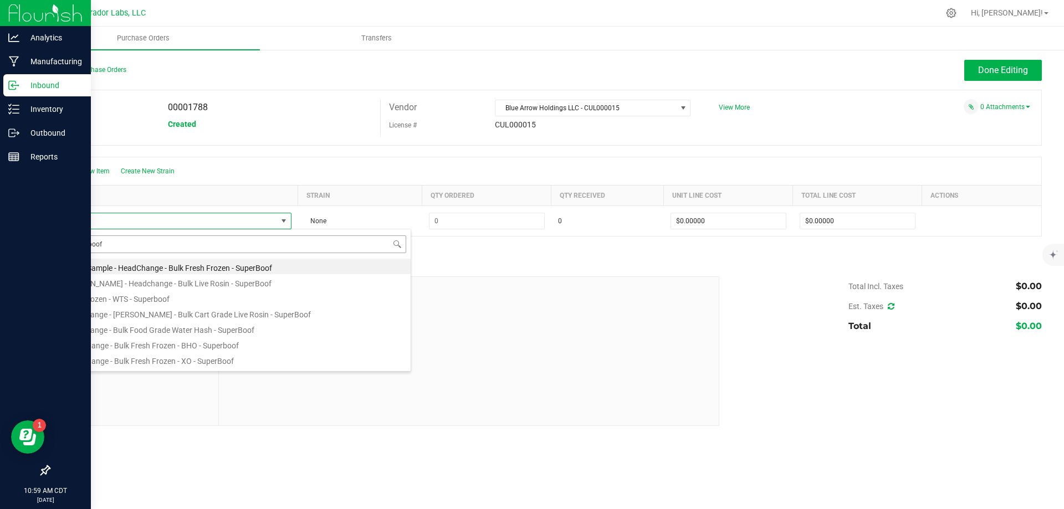
click at [87, 246] on input "superboof" at bounding box center [234, 244] width 345 height 17
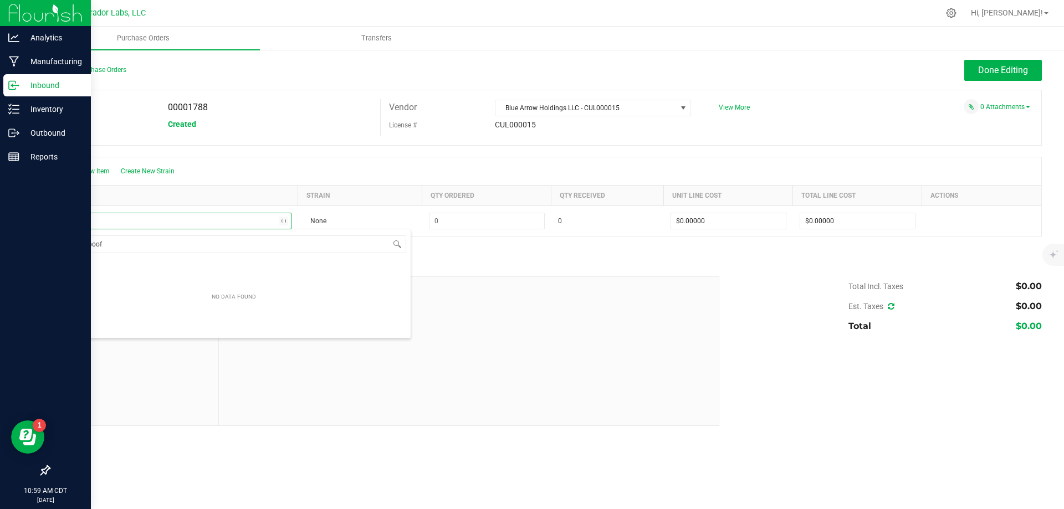
type input "super boof"
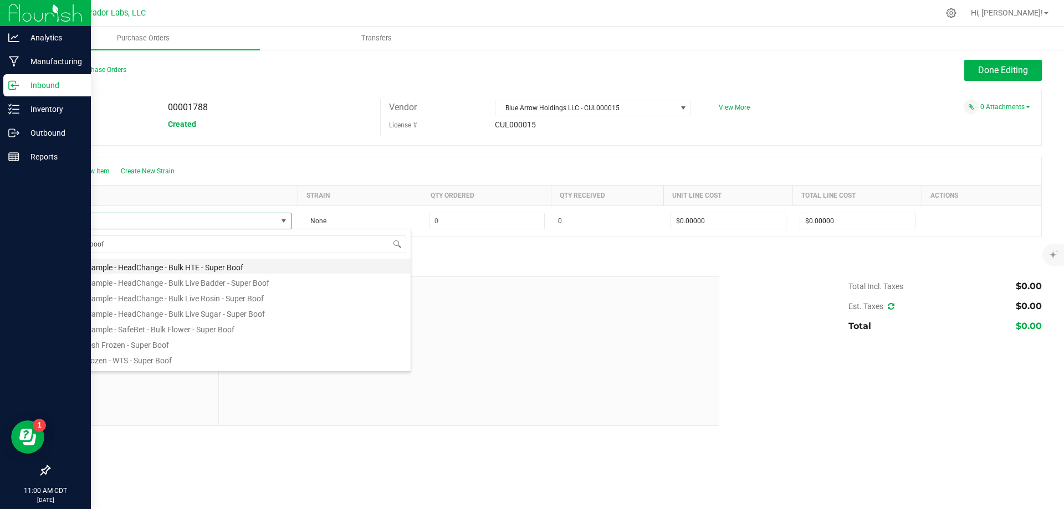
scroll to position [55, 0]
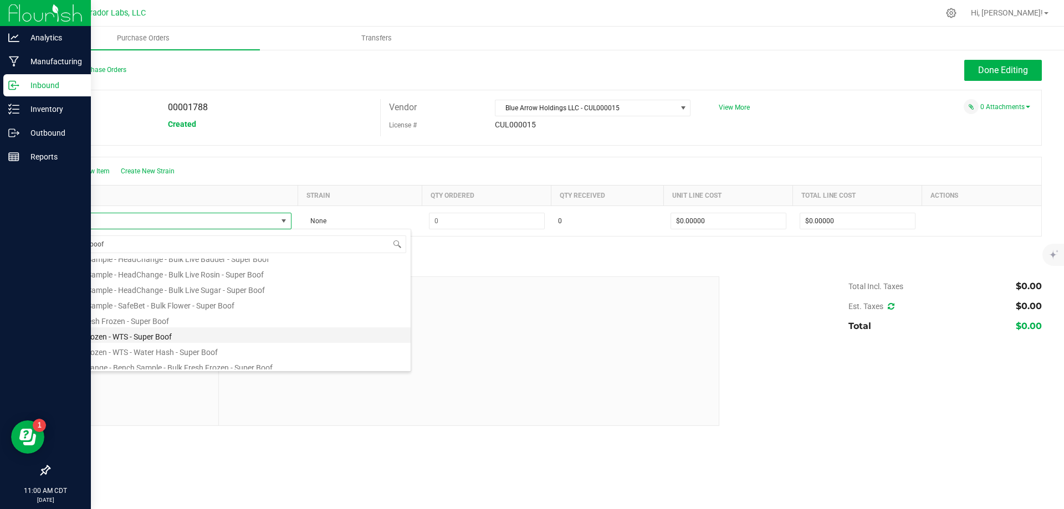
click at [162, 329] on li "FreshFrozen - WTS - Super Boof" at bounding box center [234, 336] width 354 height 16
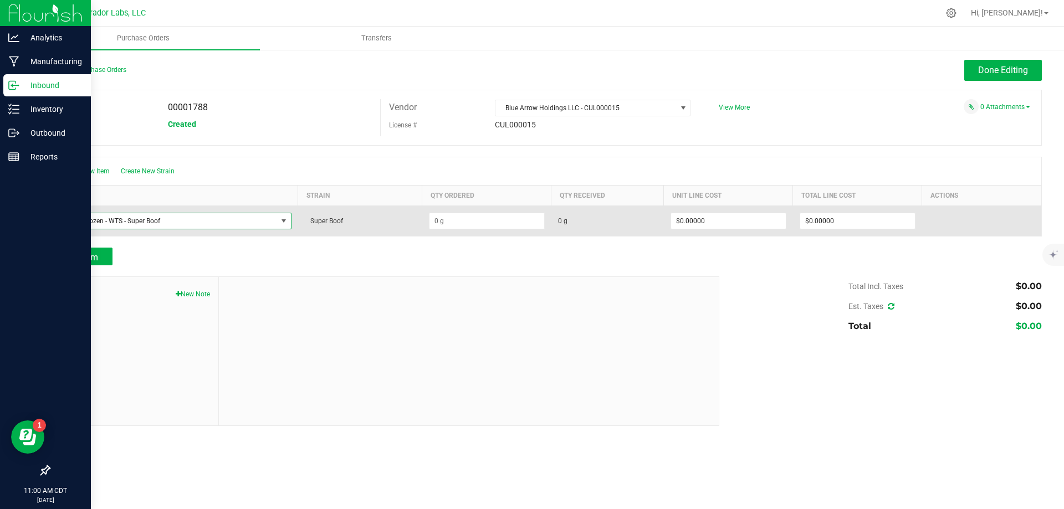
click at [272, 220] on span "FreshFrozen - WTS - Super Boof" at bounding box center [167, 221] width 220 height 16
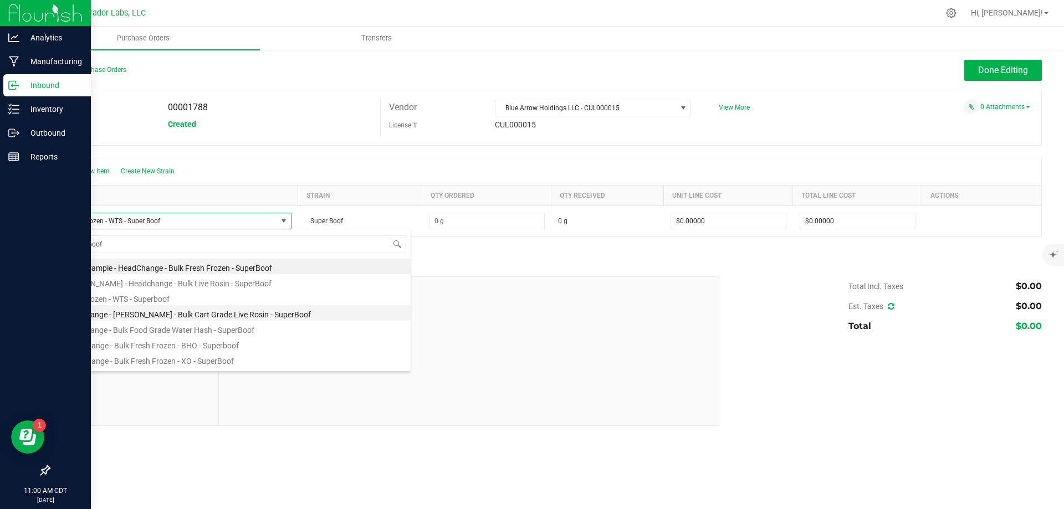
scroll to position [44, 0]
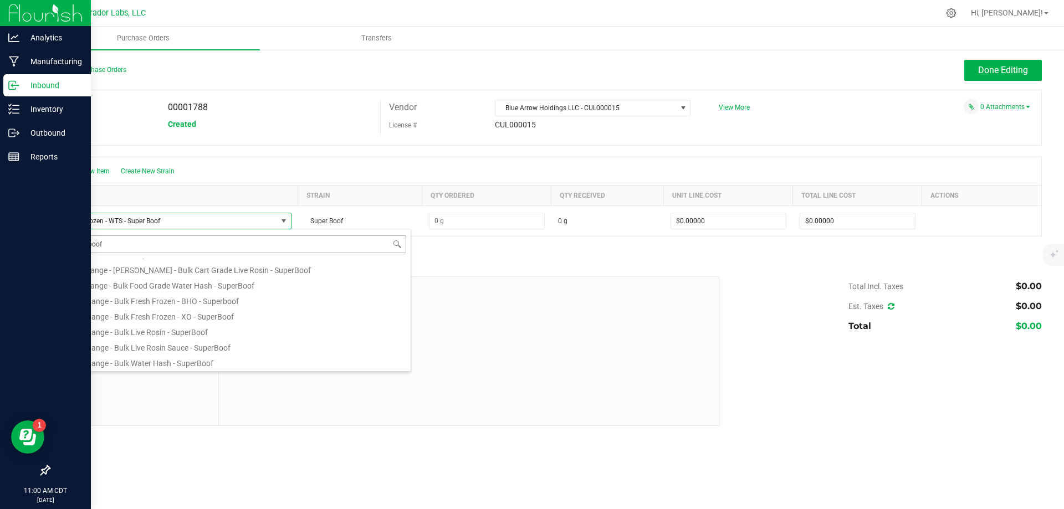
click at [87, 244] on input "superboof" at bounding box center [234, 244] width 345 height 17
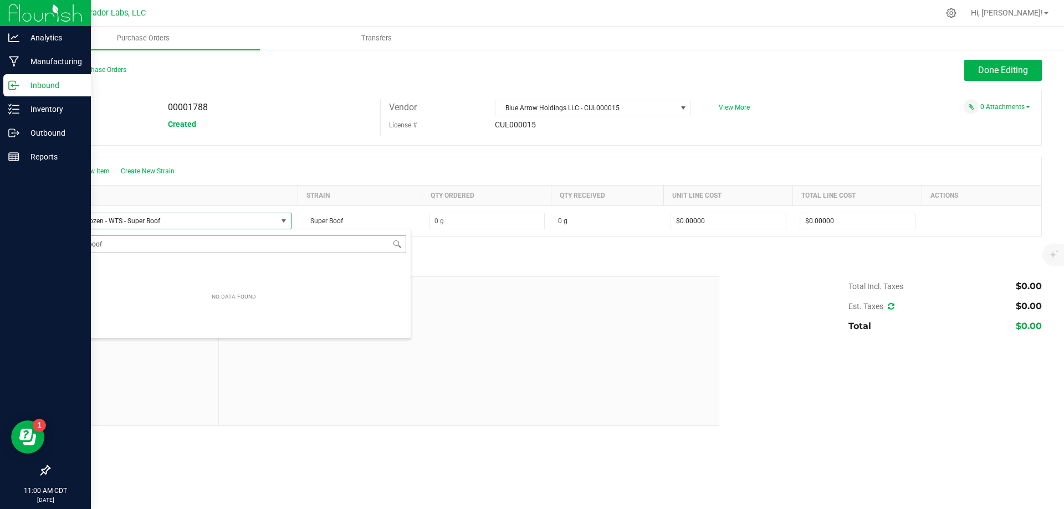
type input "super boof"
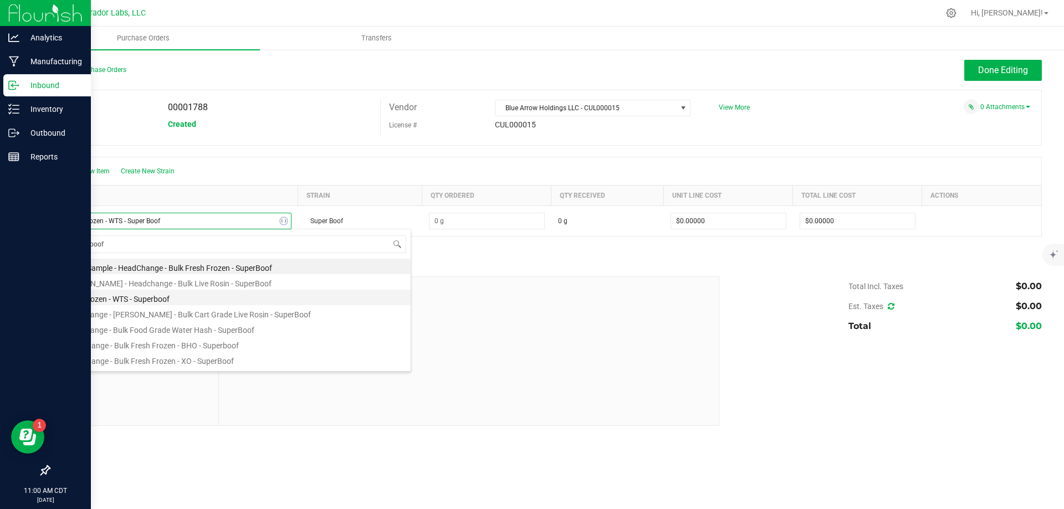
scroll to position [29, 0]
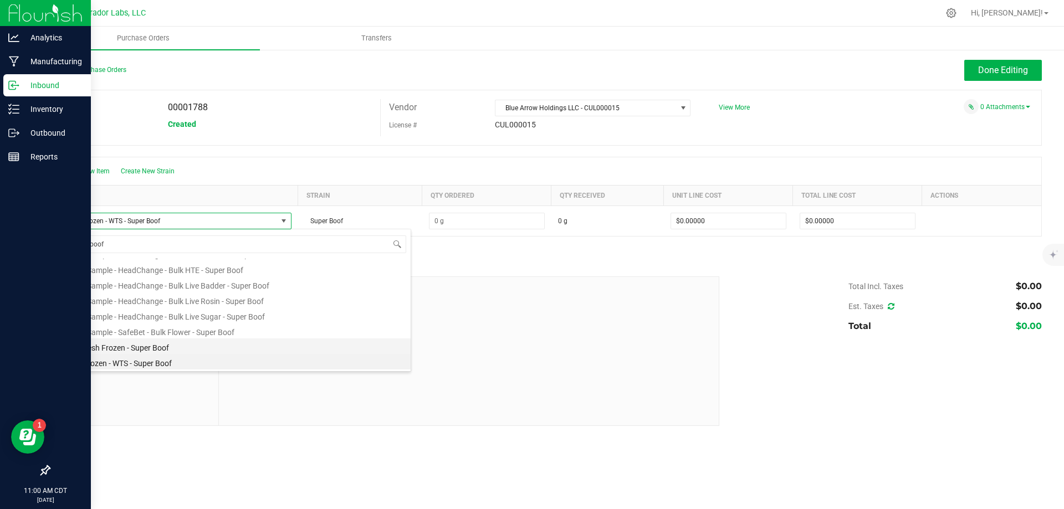
click at [128, 347] on li "Bulk Fresh Frozen - Super Boof" at bounding box center [234, 347] width 354 height 16
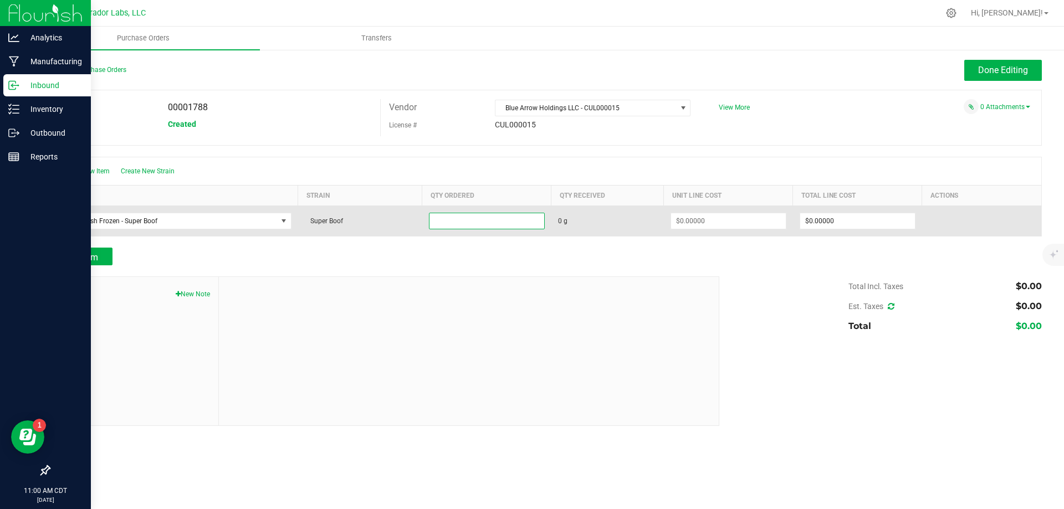
click at [456, 221] on input at bounding box center [487, 221] width 115 height 16
type input "34050.0000 g"
type input "0"
click at [846, 217] on input "0" at bounding box center [857, 221] width 115 height 16
type input "$0.00000"
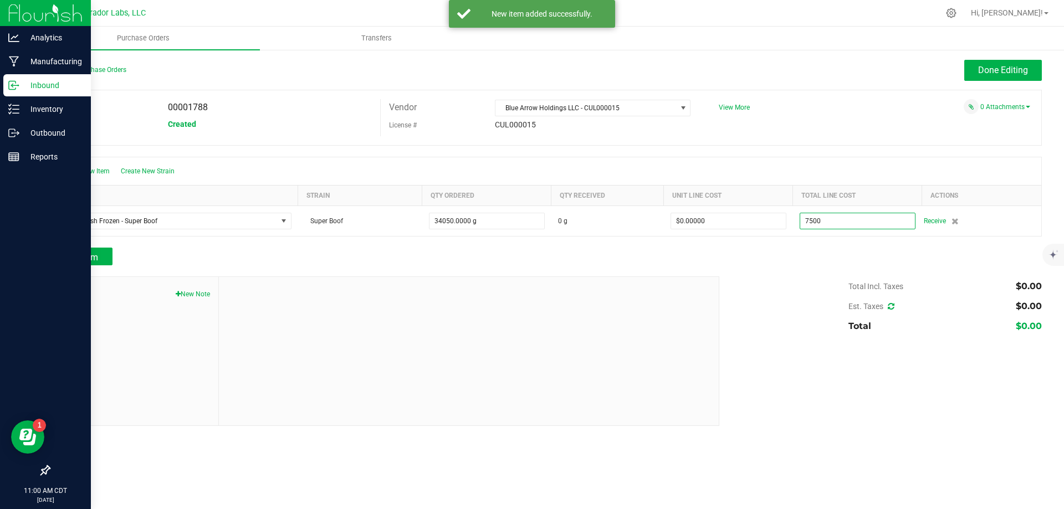
type input "$7,500.00000"
click at [667, 263] on div "Add Item" at bounding box center [380, 257] width 662 height 18
type input "34050"
type input "$0.22026"
click at [104, 254] on button "Add Item" at bounding box center [81, 257] width 64 height 18
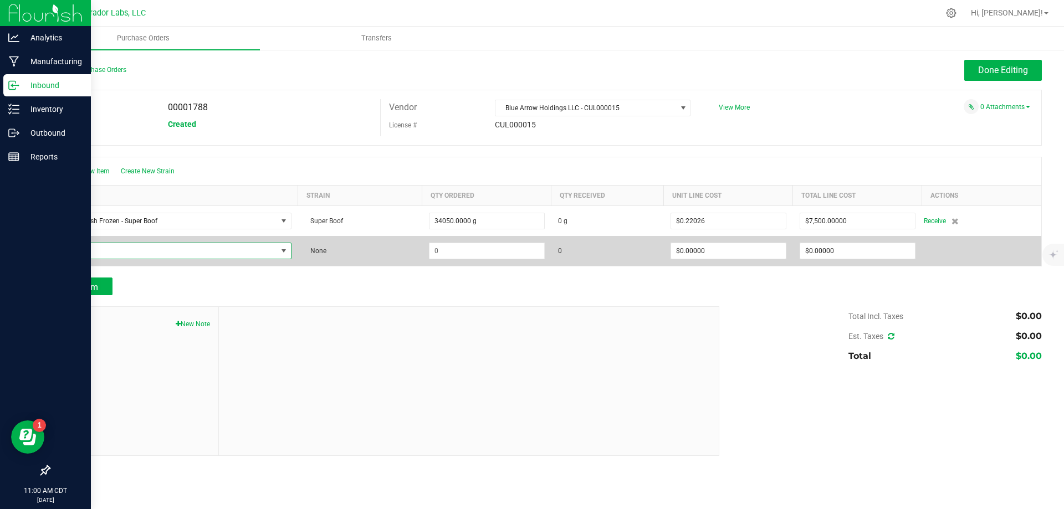
click at [105, 254] on span "NO DATA FOUND" at bounding box center [167, 251] width 220 height 16
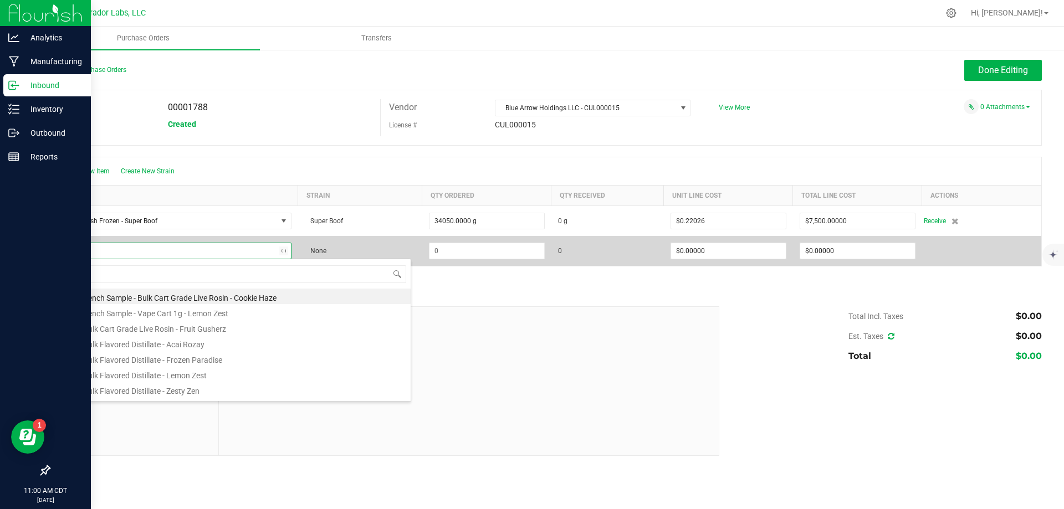
type input "Zlushie"
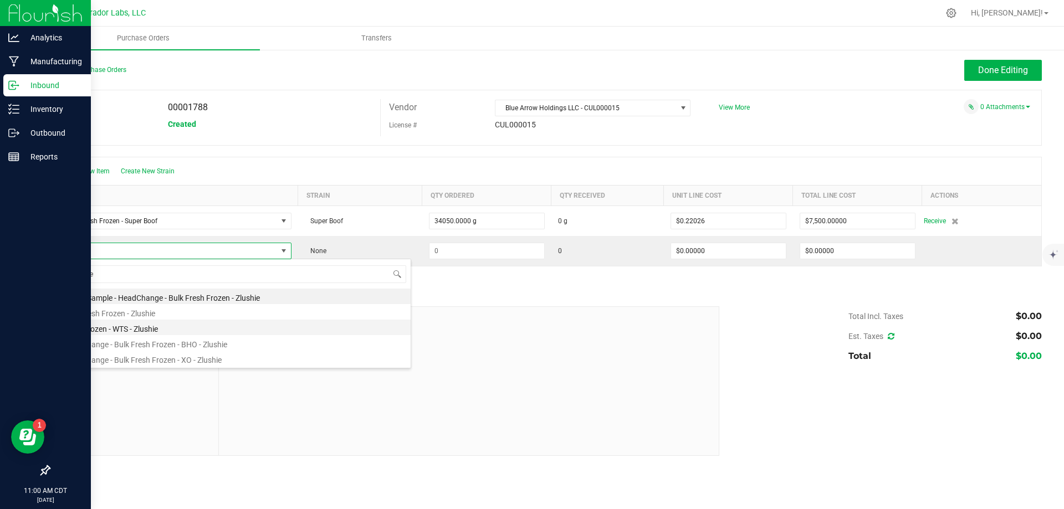
click at [144, 328] on li "FreshFrozen - WTS - Zlushie" at bounding box center [234, 328] width 354 height 16
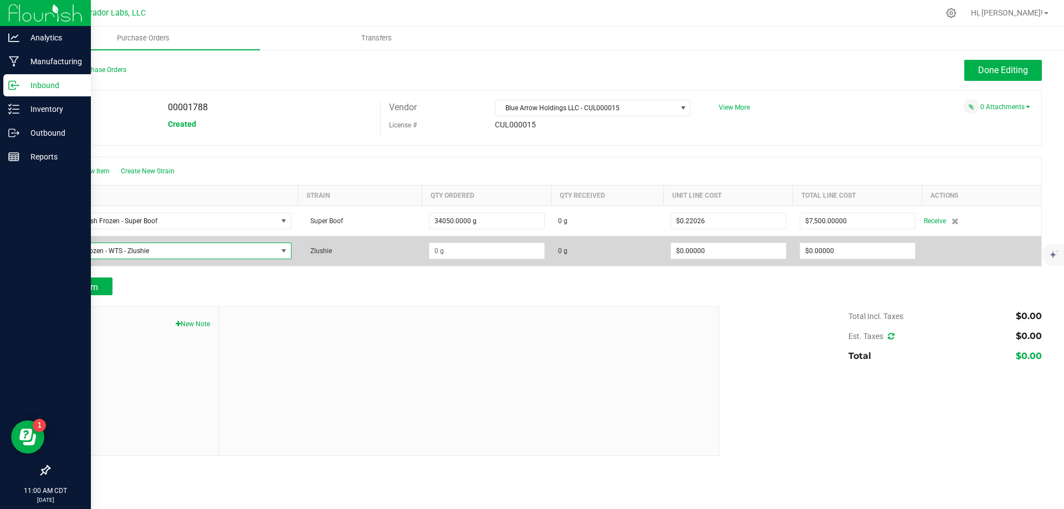
click at [220, 252] on span "FreshFrozen - WTS - Zlushie" at bounding box center [167, 251] width 220 height 16
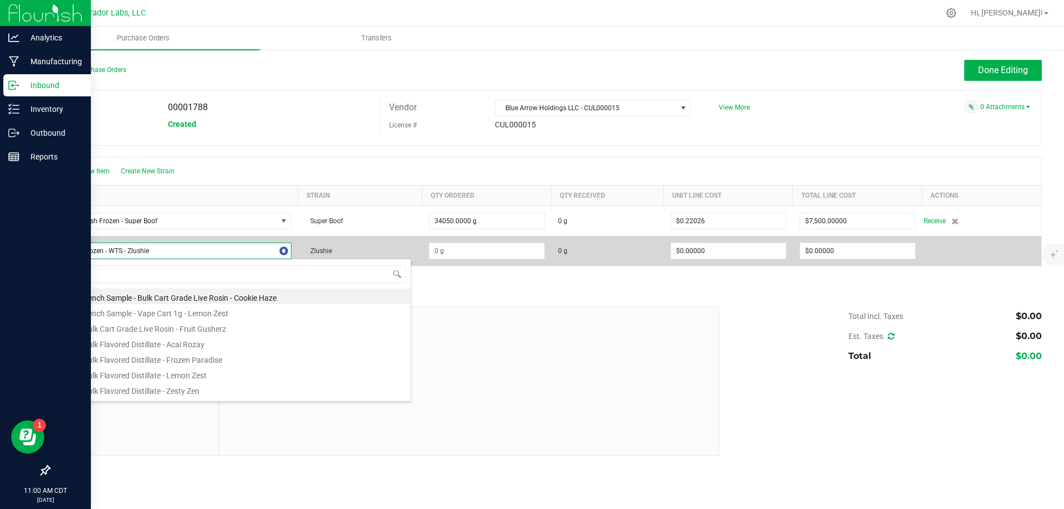
type input "Zlushie"
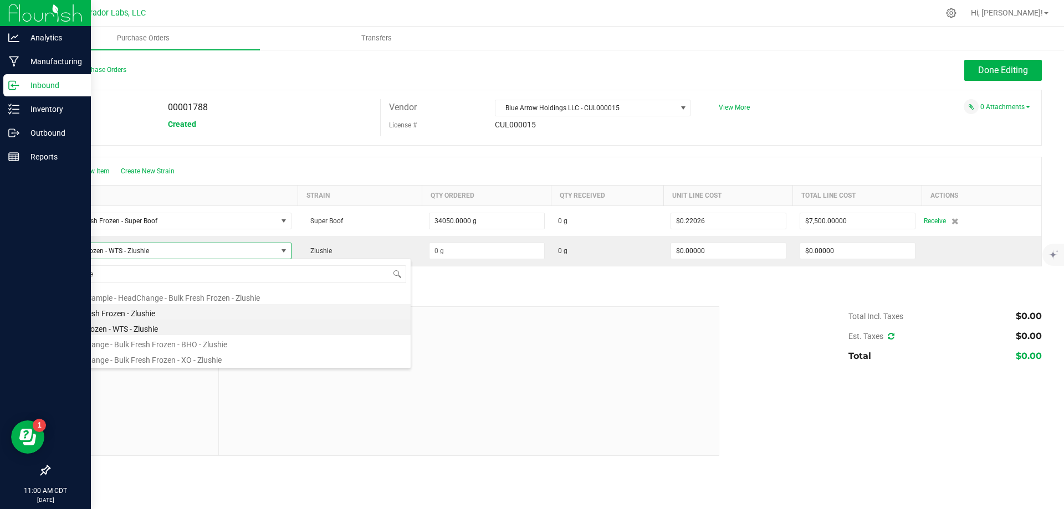
click at [156, 315] on li "Bulk Fresh Frozen - Zlushie" at bounding box center [234, 312] width 354 height 16
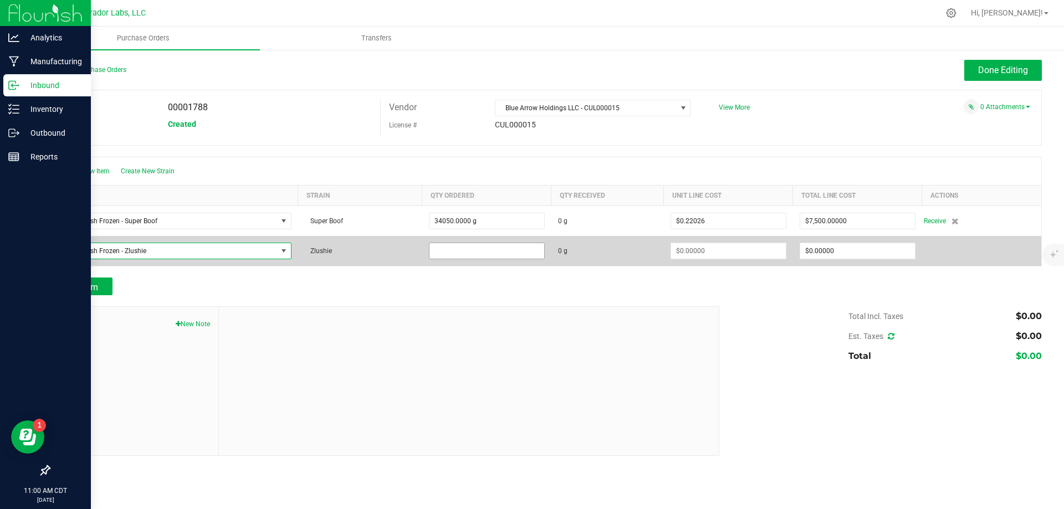
click at [515, 252] on input at bounding box center [487, 251] width 115 height 16
type input "34050.0000 g"
type input "0"
click at [851, 250] on input "0" at bounding box center [857, 251] width 115 height 16
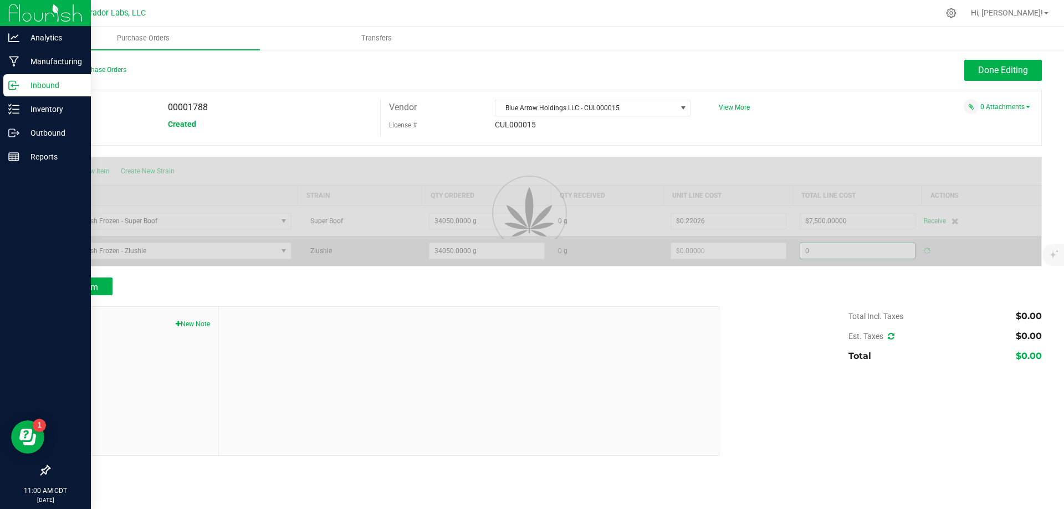
type input "$0.00000"
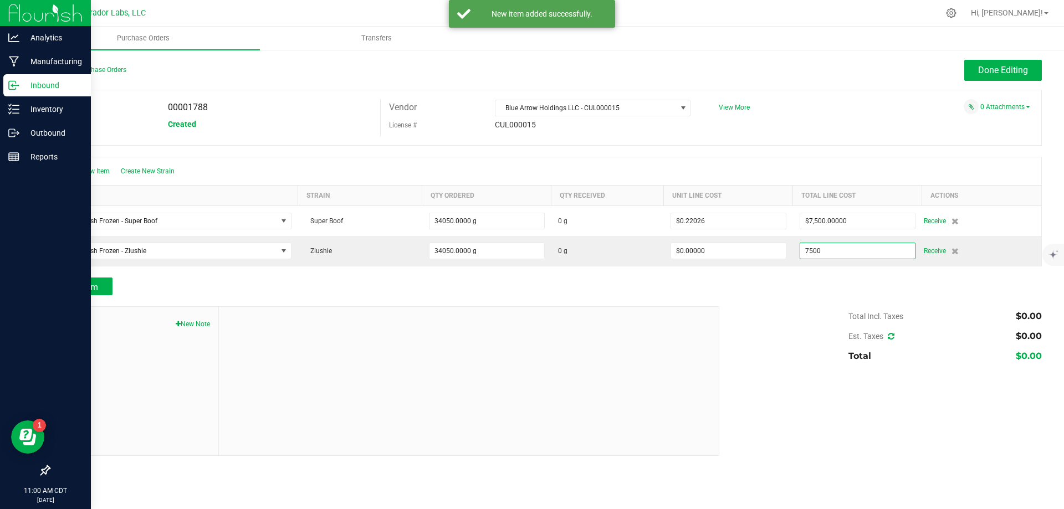
type input "$7,500.00000"
click at [803, 307] on div "Total Incl. Taxes $0.00 Est. Taxes $0.00 Total $0.00" at bounding box center [876, 337] width 331 height 60
type input "34050"
type input "$0.22026"
click at [999, 75] on button "Done Editing" at bounding box center [1003, 70] width 78 height 21
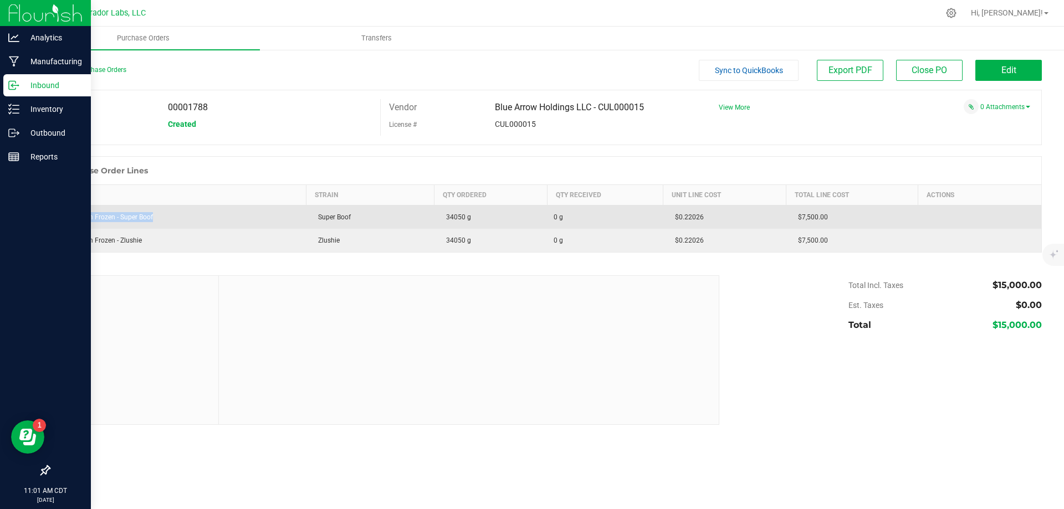
drag, startPoint x: 59, startPoint y: 216, endPoint x: 180, endPoint y: 225, distance: 121.7
click at [180, 225] on td "Bulk Fresh Frozen - Super Boof" at bounding box center [178, 218] width 257 height 24
copy div "Bulk Fresh Frozen - Super Boof"
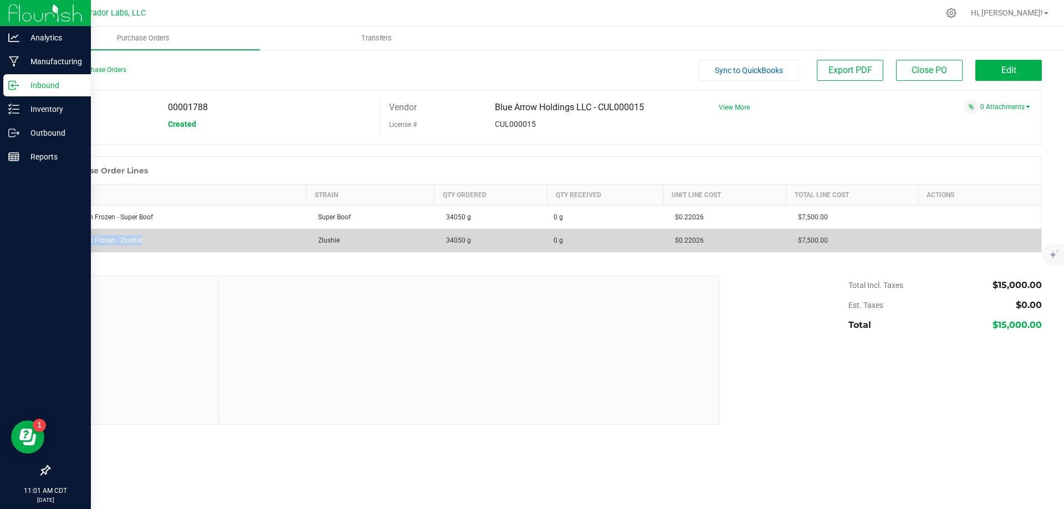
drag, startPoint x: 146, startPoint y: 238, endPoint x: 61, endPoint y: 247, distance: 85.3
click at [61, 247] on td "Bulk Fresh Frozen - Zlushie" at bounding box center [178, 240] width 257 height 23
copy div "Bulk Fresh Frozen - Zlushie"
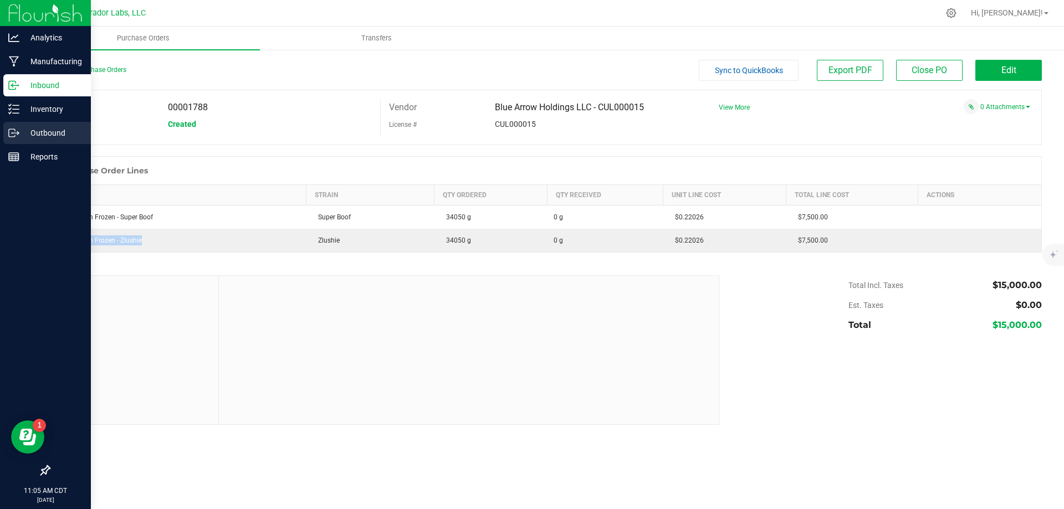
click at [37, 131] on p "Outbound" at bounding box center [52, 132] width 67 height 13
